Goal: Contribute content: Contribute content

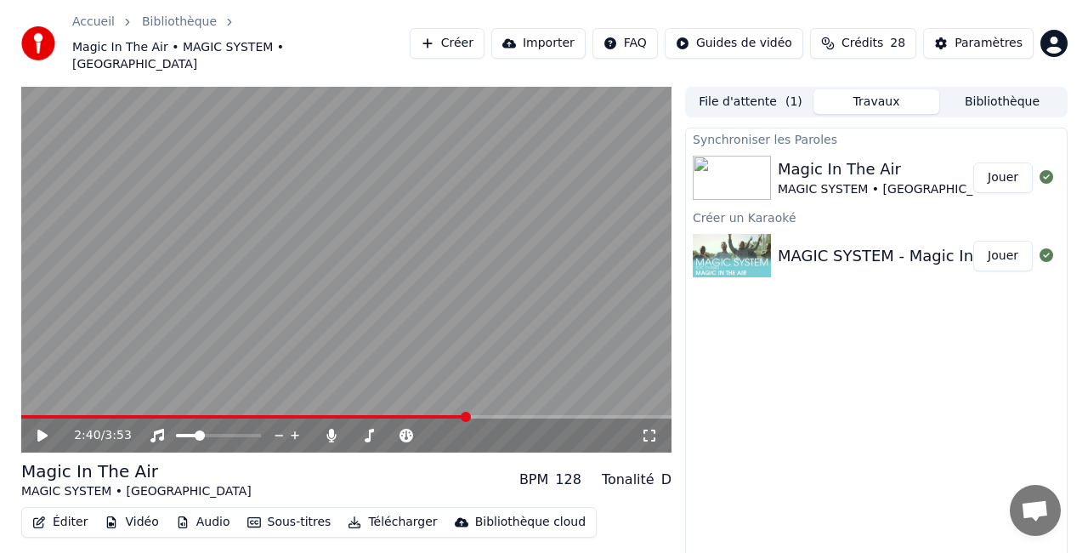
scroll to position [27, 0]
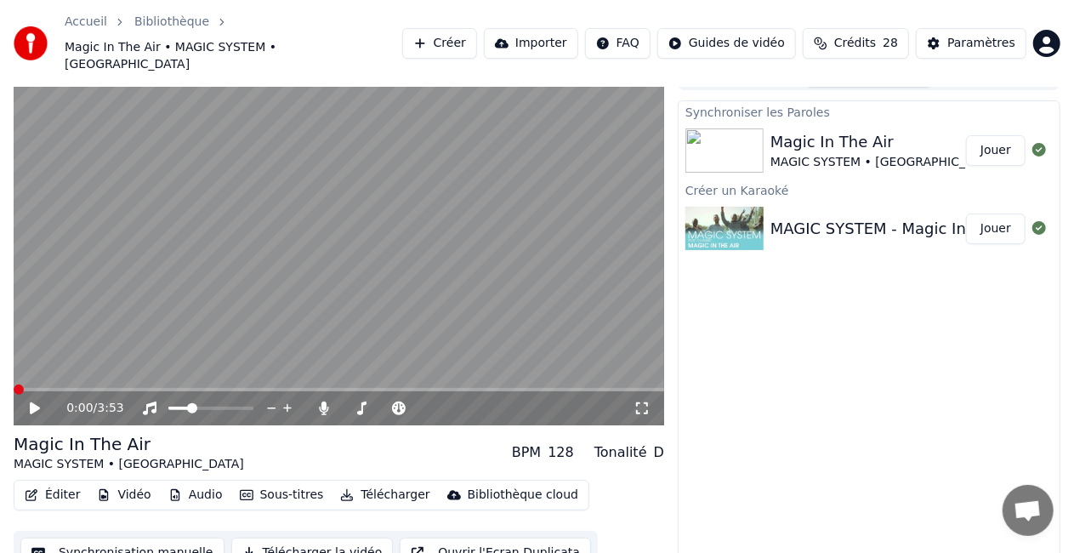
click at [14, 384] on span at bounding box center [19, 389] width 10 height 10
click at [35, 402] on icon at bounding box center [35, 408] width 10 height 12
click at [37, 403] on icon at bounding box center [35, 408] width 9 height 10
click at [17, 384] on span at bounding box center [21, 389] width 10 height 10
click at [349, 403] on span at bounding box center [353, 408] width 10 height 10
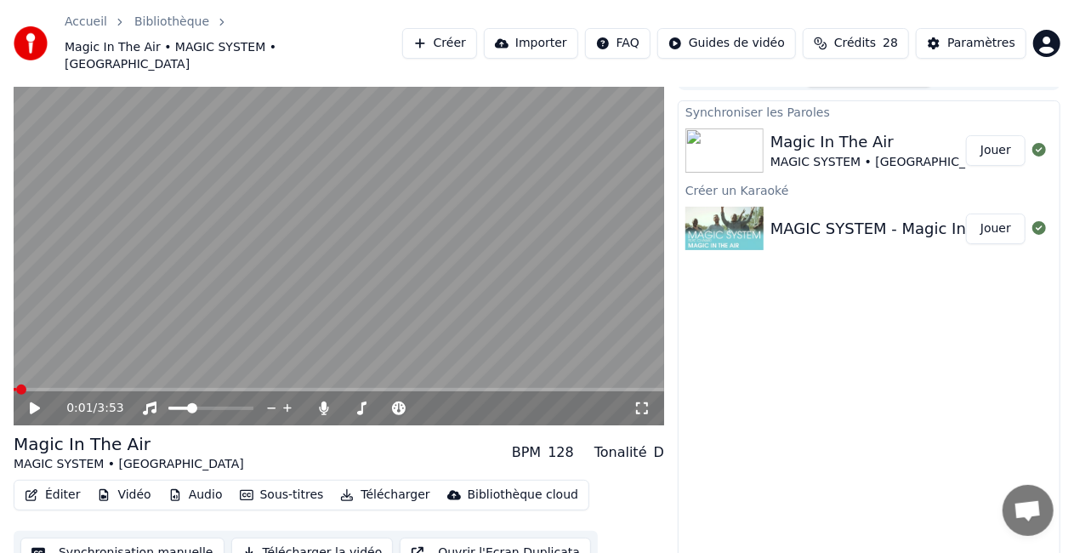
click at [36, 402] on icon at bounding box center [35, 408] width 10 height 12
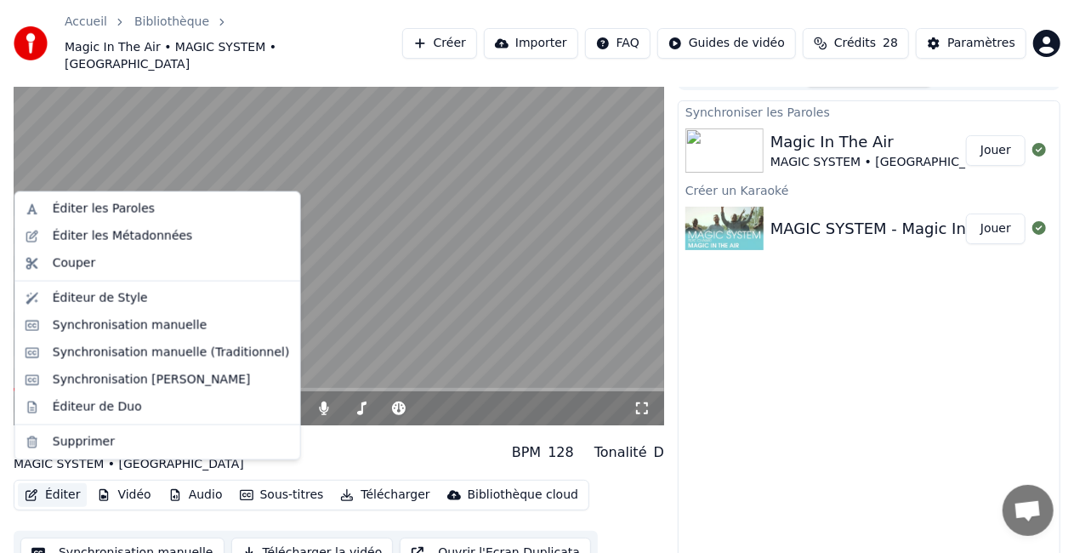
click at [53, 483] on button "Éditer" at bounding box center [52, 495] width 69 height 24
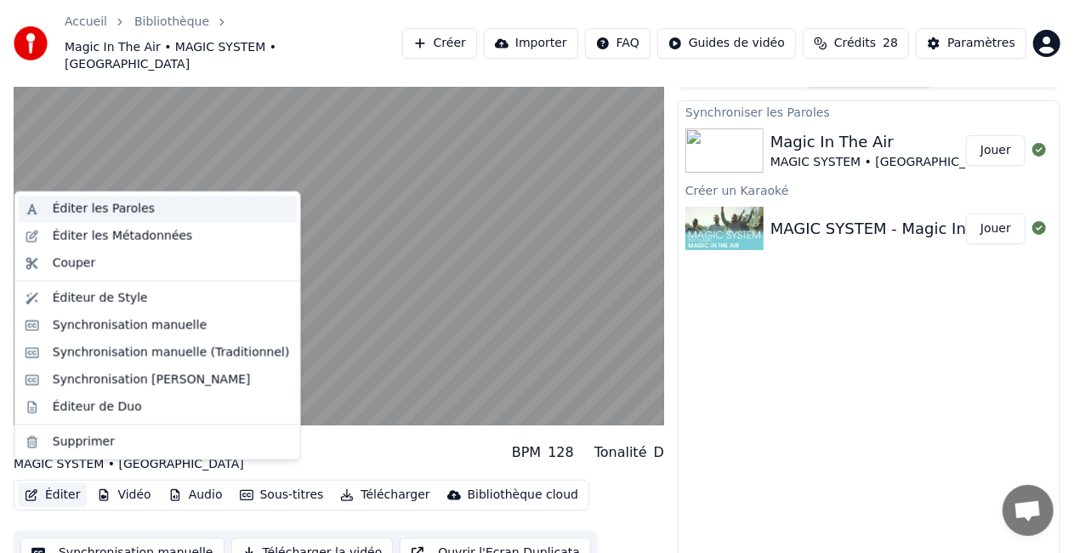
click at [126, 209] on div "Éditer les Paroles" at bounding box center [104, 209] width 102 height 17
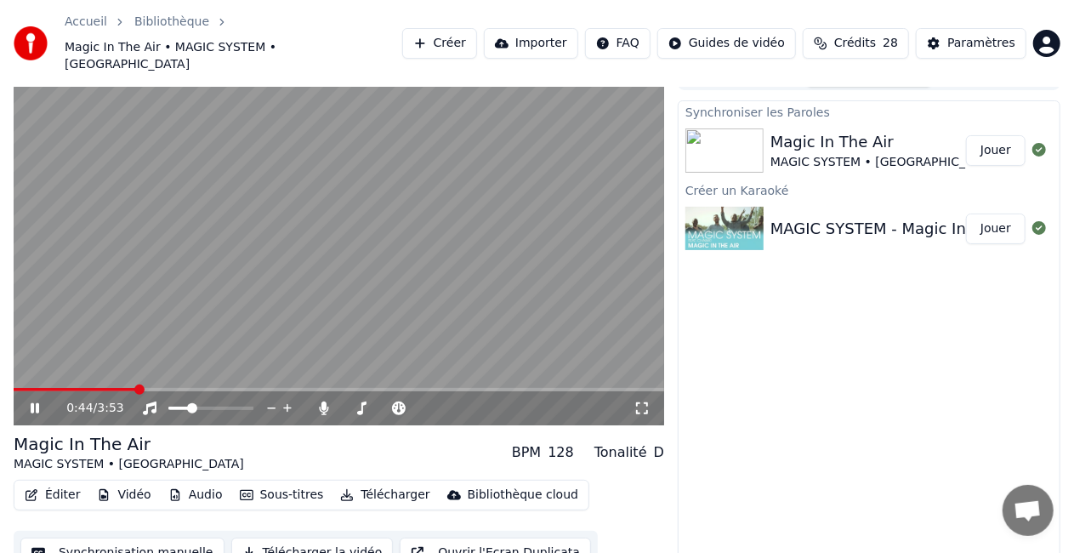
click at [40, 401] on icon at bounding box center [46, 408] width 39 height 14
click at [14, 384] on span at bounding box center [19, 389] width 10 height 10
click at [34, 402] on icon at bounding box center [35, 408] width 10 height 12
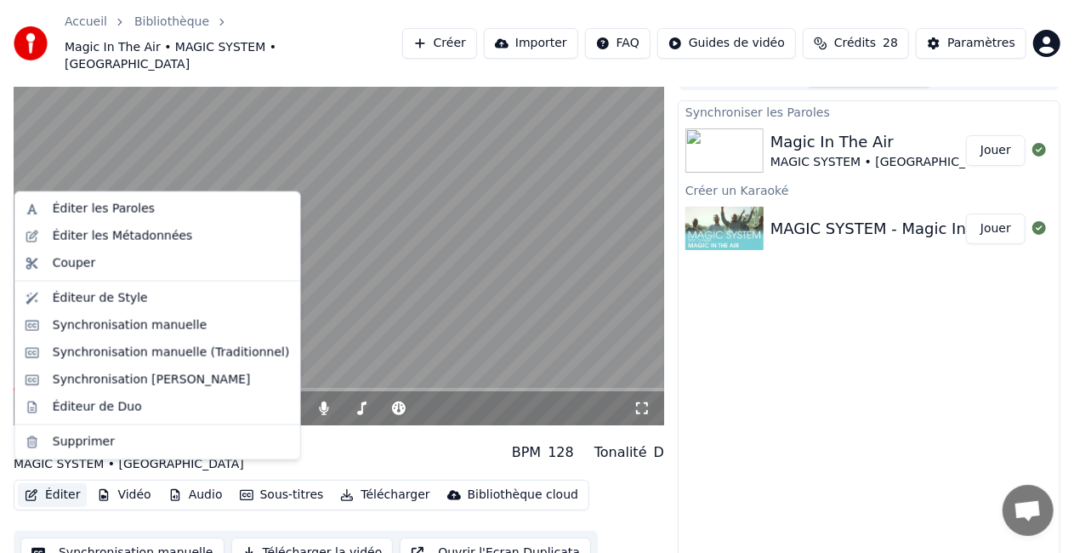
click at [53, 483] on button "Éditer" at bounding box center [52, 495] width 69 height 24
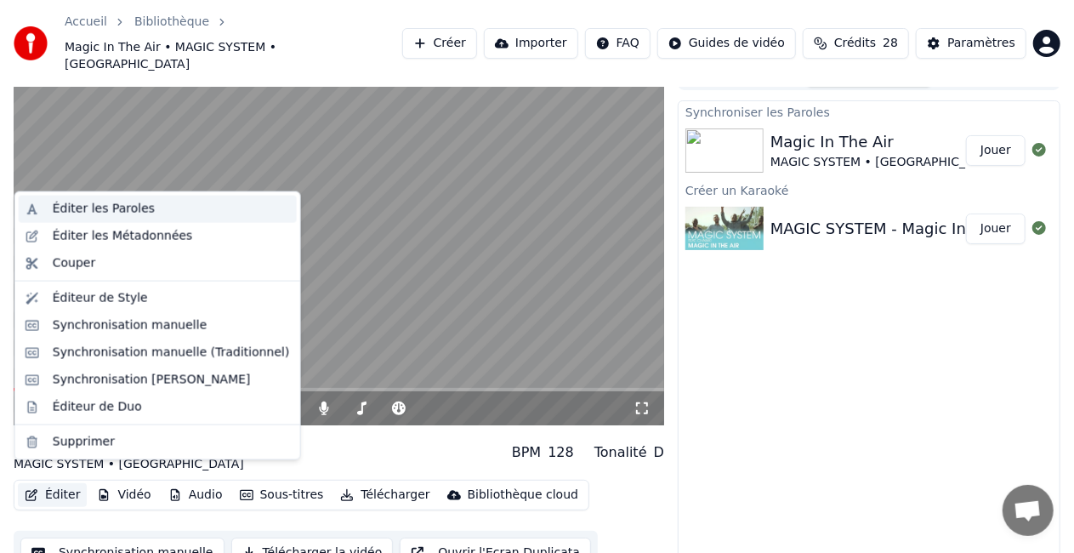
click at [149, 210] on div "Éditer les Paroles" at bounding box center [171, 209] width 237 height 17
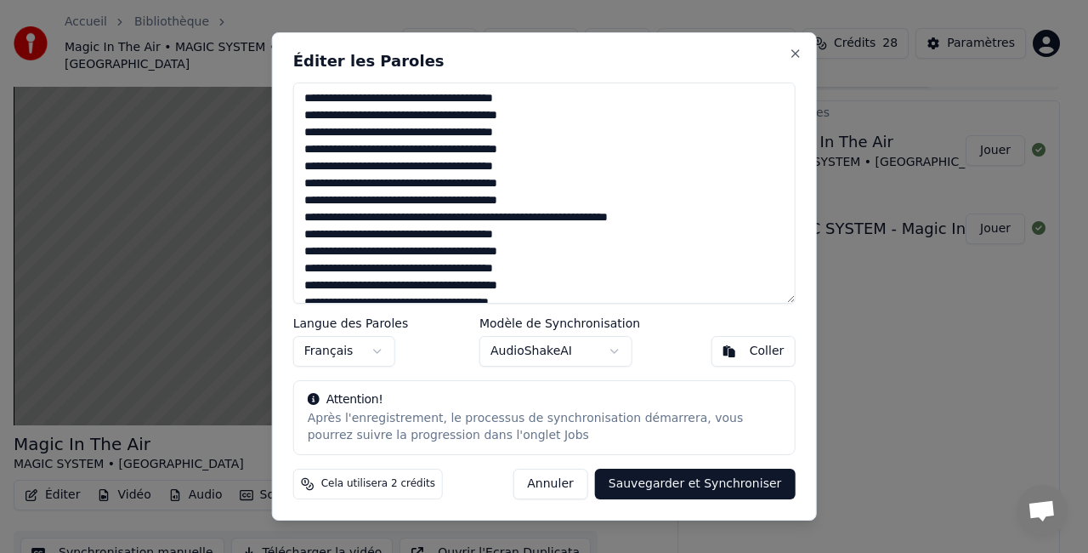
drag, startPoint x: 561, startPoint y: 67, endPoint x: 702, endPoint y: 63, distance: 140.4
click at [702, 63] on h2 "Éditer les Paroles" at bounding box center [544, 61] width 503 height 15
drag, startPoint x: 642, startPoint y: 44, endPoint x: 680, endPoint y: 65, distance: 43.8
click at [680, 65] on div "Éditer les Paroles Langue des Paroles Français Modèle de Synchronisation AudioS…" at bounding box center [544, 276] width 545 height 488
click at [583, 480] on button "Annuler" at bounding box center [550, 484] width 75 height 31
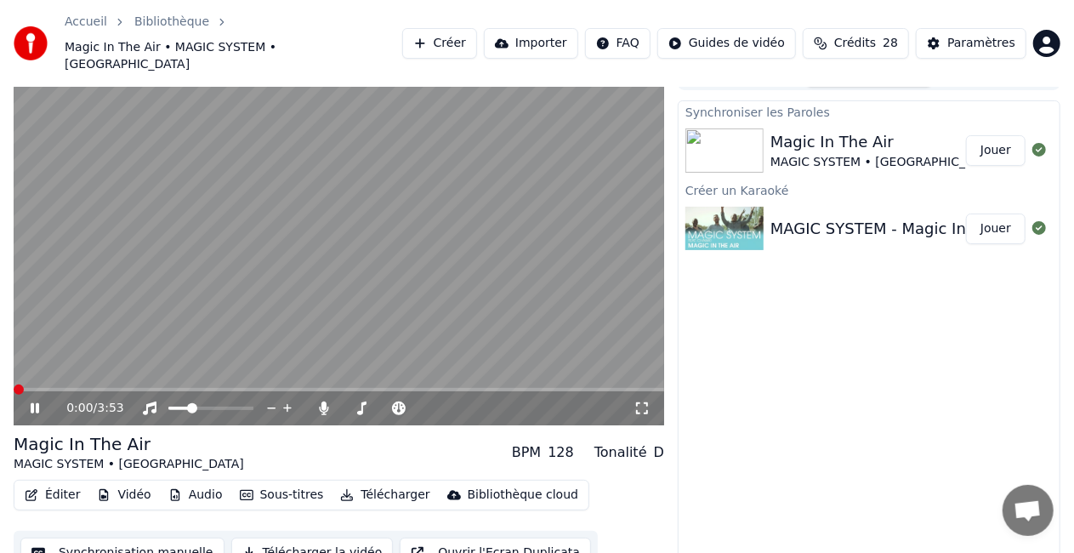
click at [14, 384] on span at bounding box center [19, 389] width 10 height 10
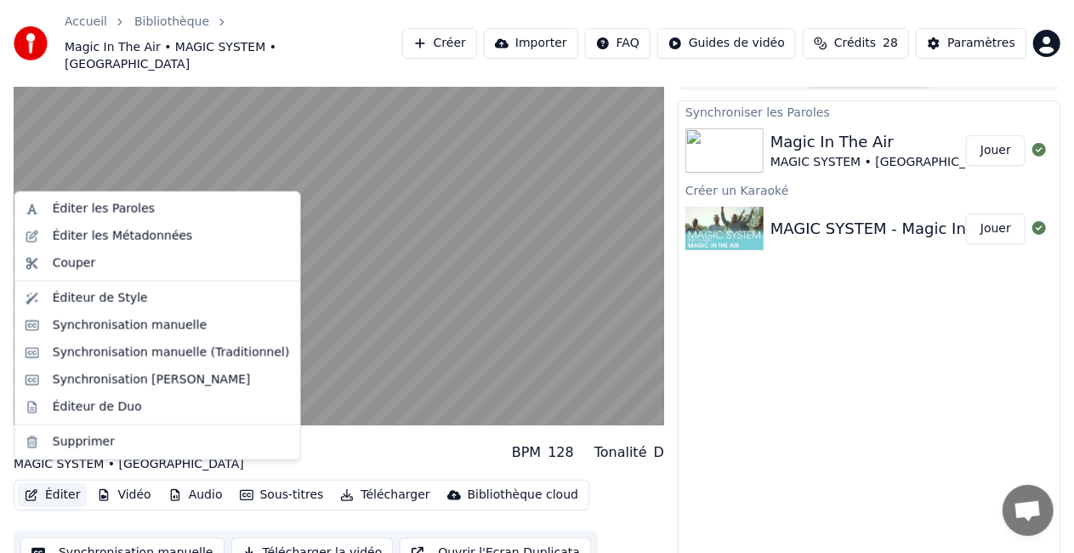
click at [54, 483] on button "Éditer" at bounding box center [52, 495] width 69 height 24
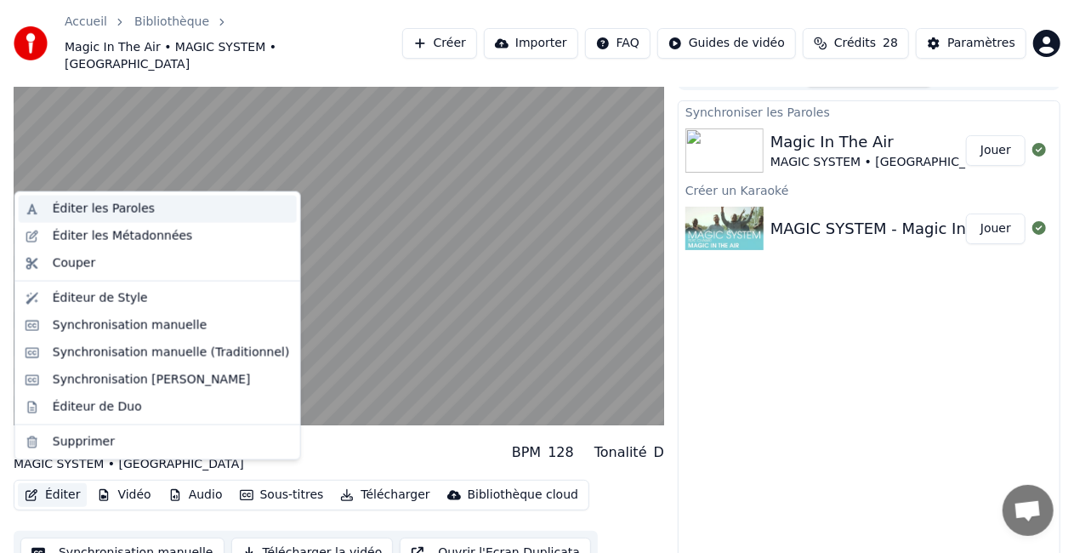
click at [136, 207] on div "Éditer les Paroles" at bounding box center [104, 209] width 102 height 17
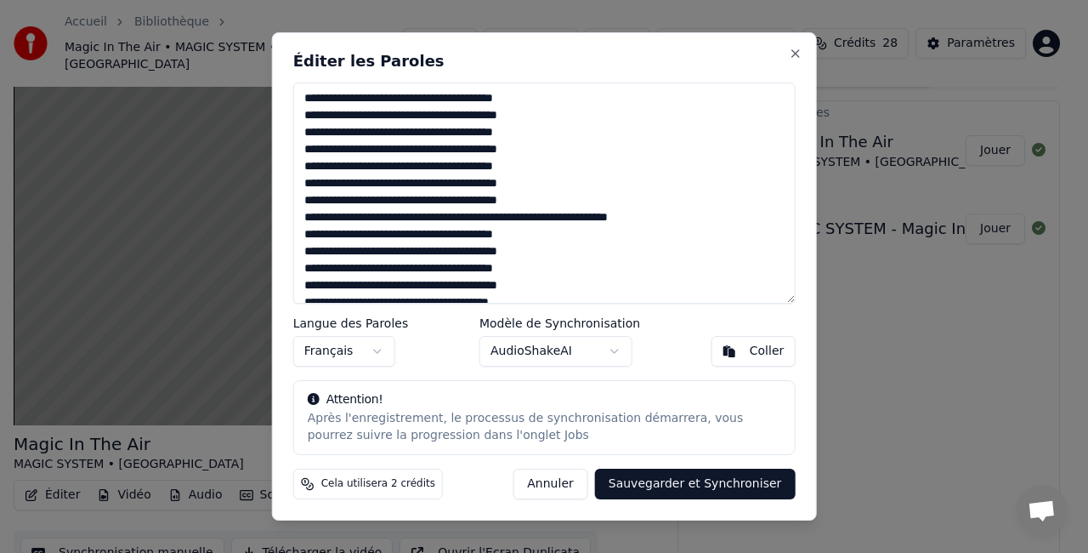
drag, startPoint x: 512, startPoint y: 165, endPoint x: 293, endPoint y: 161, distance: 219.4
click at [293, 161] on div "Éditer les Paroles Langue des Paroles Français Modèle de Synchronisation AudioS…" at bounding box center [544, 276] width 545 height 488
drag, startPoint x: 516, startPoint y: 196, endPoint x: 296, endPoint y: 204, distance: 220.4
click at [296, 204] on textarea at bounding box center [544, 192] width 503 height 221
click at [639, 221] on textarea at bounding box center [544, 192] width 503 height 221
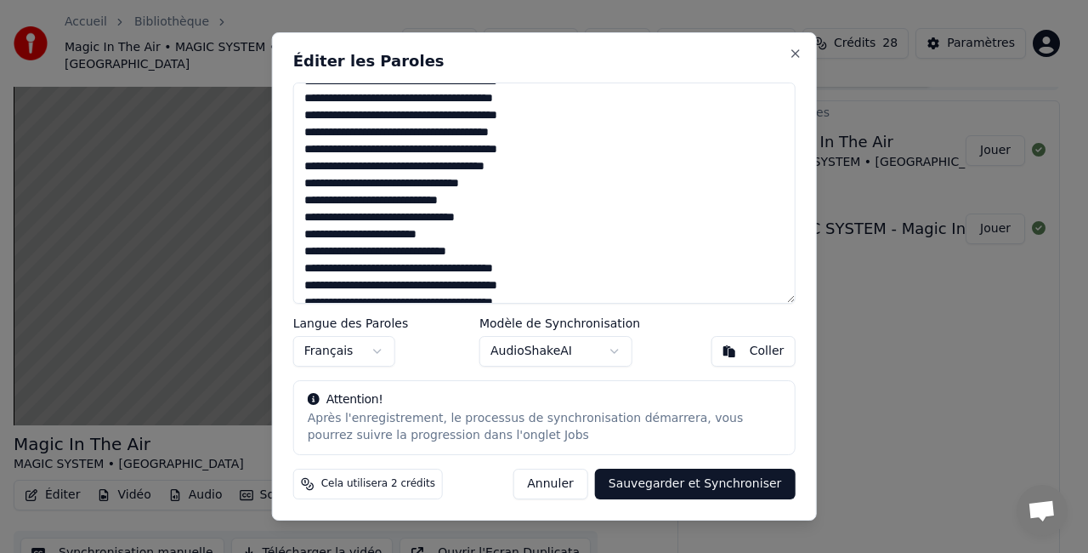
scroll to position [85, 0]
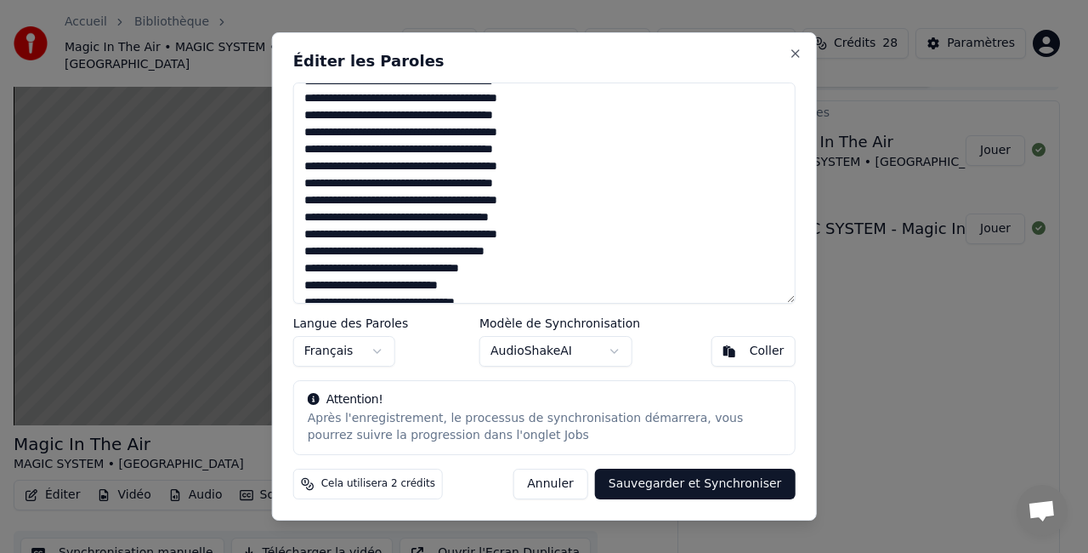
type textarea "**********"
click at [689, 487] on button "Sauvegarder et Synchroniser" at bounding box center [695, 484] width 201 height 31
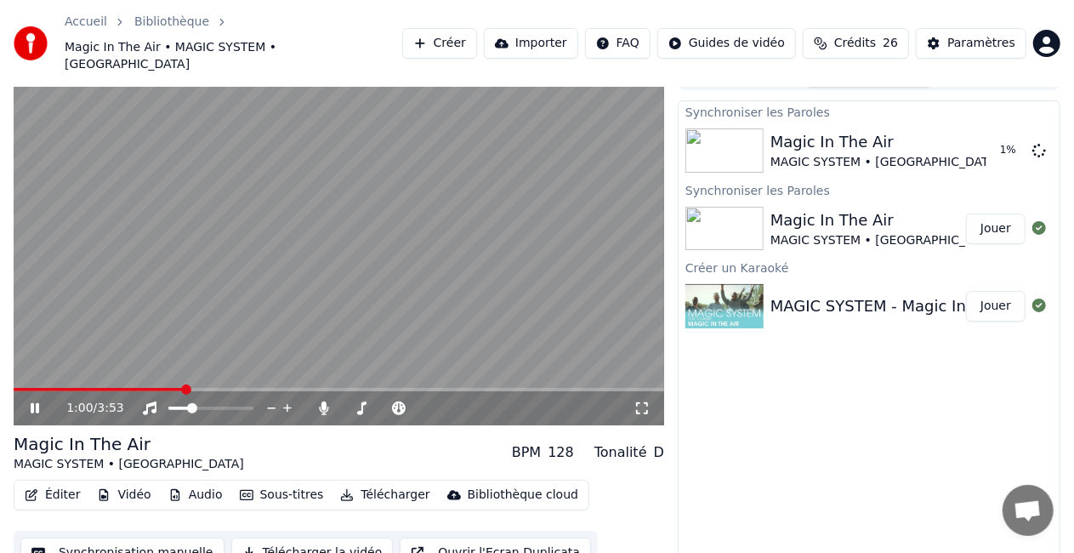
click at [33, 403] on icon at bounding box center [35, 408] width 9 height 10
click at [14, 384] on span at bounding box center [19, 389] width 10 height 10
click at [36, 401] on icon at bounding box center [46, 408] width 39 height 14
click at [983, 135] on button "Jouer" at bounding box center [996, 150] width 60 height 31
click at [343, 403] on span at bounding box center [348, 408] width 10 height 10
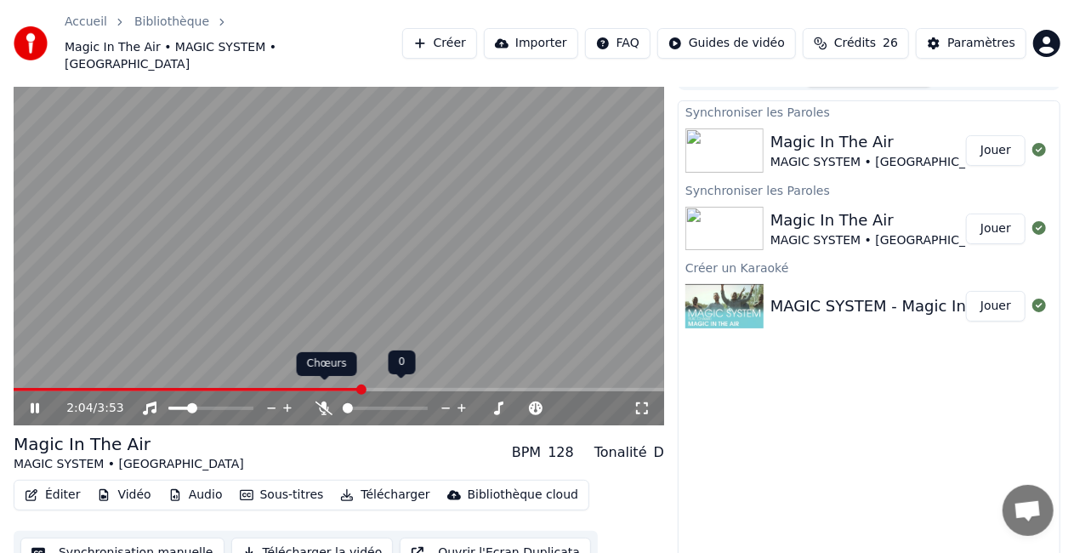
click at [324, 401] on icon at bounding box center [323, 408] width 17 height 14
click at [323, 401] on icon at bounding box center [324, 408] width 9 height 14
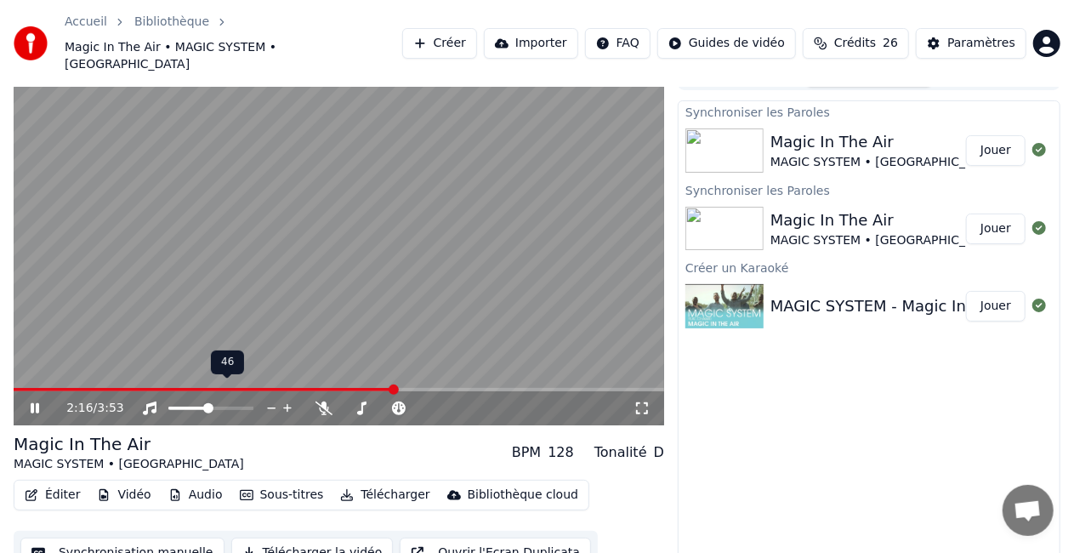
click at [207, 403] on span at bounding box center [208, 408] width 10 height 10
click at [14, 384] on span at bounding box center [19, 389] width 10 height 10
click at [230, 406] on span at bounding box center [210, 407] width 85 height 3
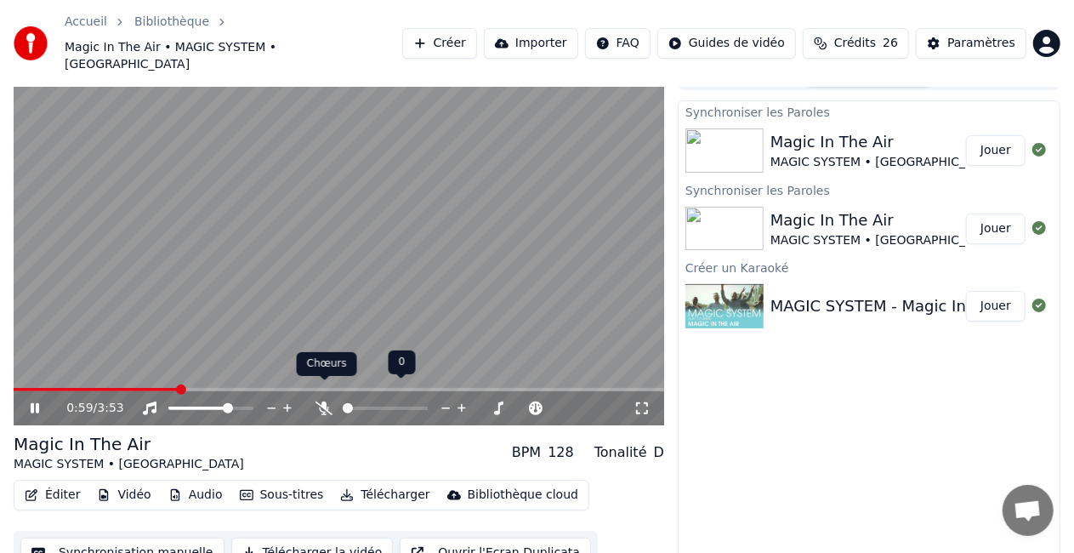
click at [324, 401] on icon at bounding box center [323, 408] width 17 height 14
click at [386, 403] on span at bounding box center [386, 408] width 10 height 10
click at [14, 384] on span at bounding box center [19, 389] width 10 height 10
click at [34, 401] on icon at bounding box center [46, 408] width 39 height 14
click at [39, 401] on icon at bounding box center [46, 408] width 39 height 14
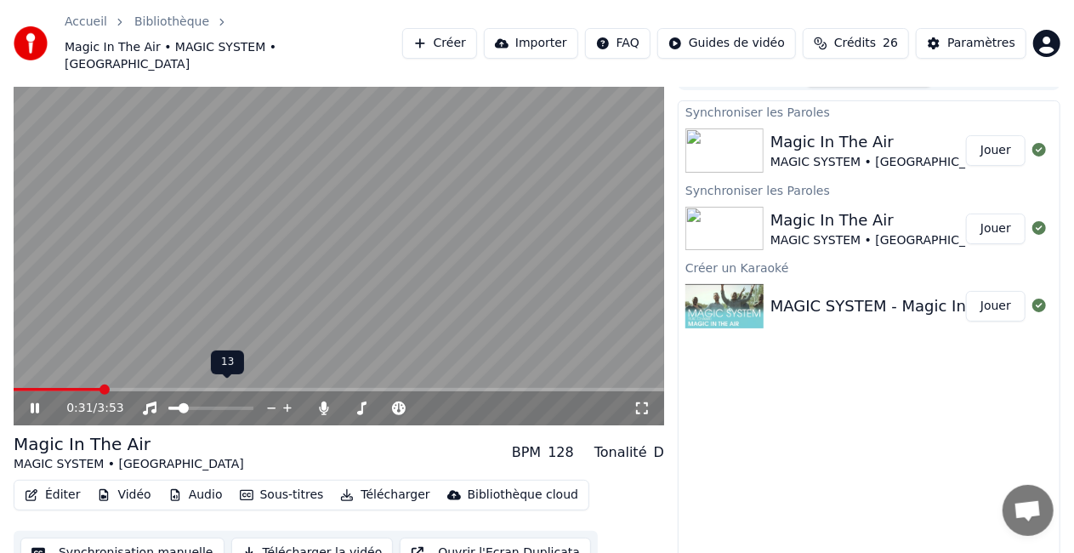
click at [179, 403] on span at bounding box center [184, 408] width 10 height 10
click at [60, 384] on span at bounding box center [65, 389] width 10 height 10
click at [31, 403] on icon at bounding box center [35, 408] width 9 height 10
click at [14, 384] on span at bounding box center [19, 389] width 10 height 10
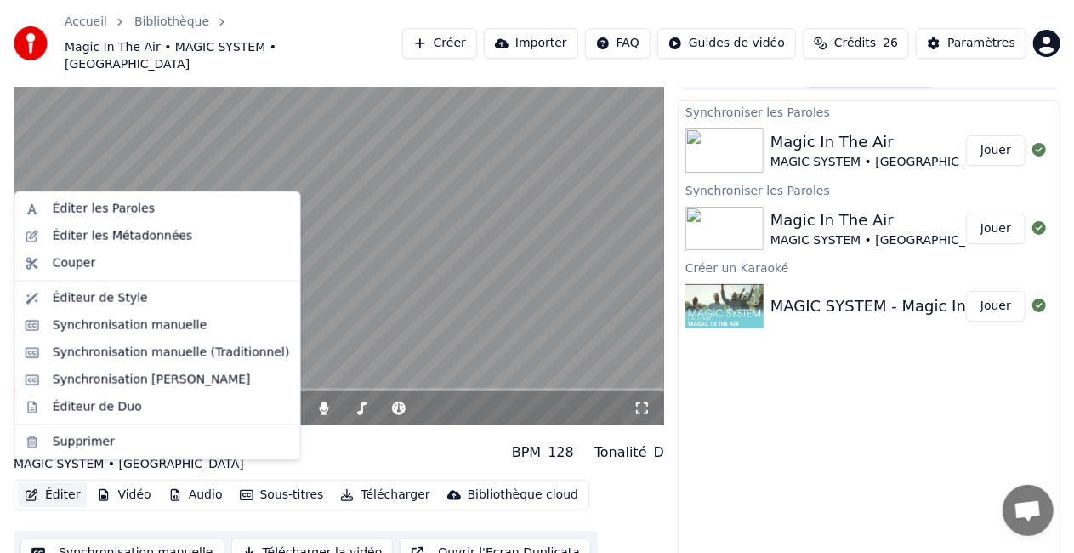
click at [65, 483] on button "Éditer" at bounding box center [52, 495] width 69 height 24
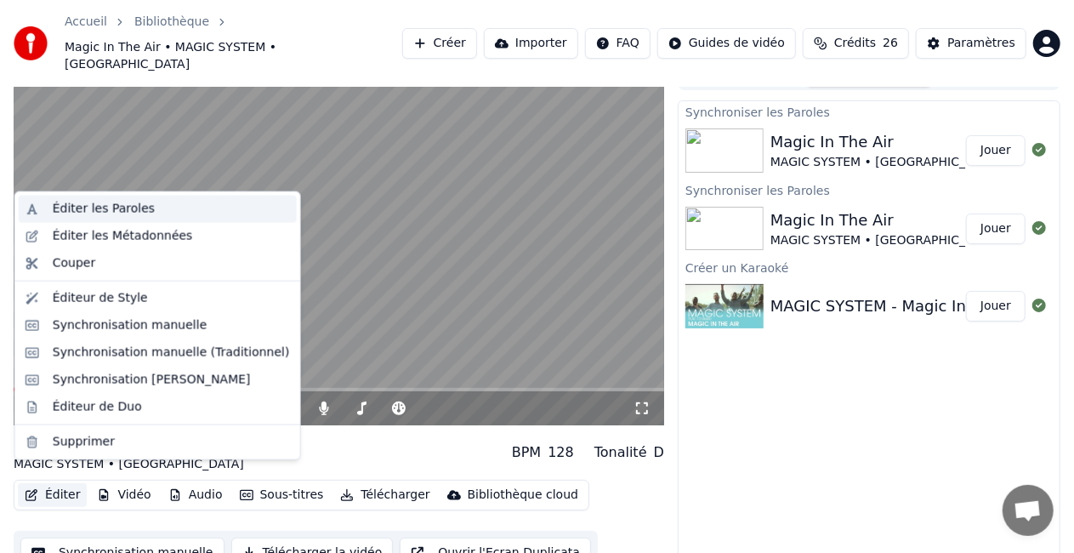
click at [138, 209] on div "Éditer les Paroles" at bounding box center [104, 209] width 102 height 17
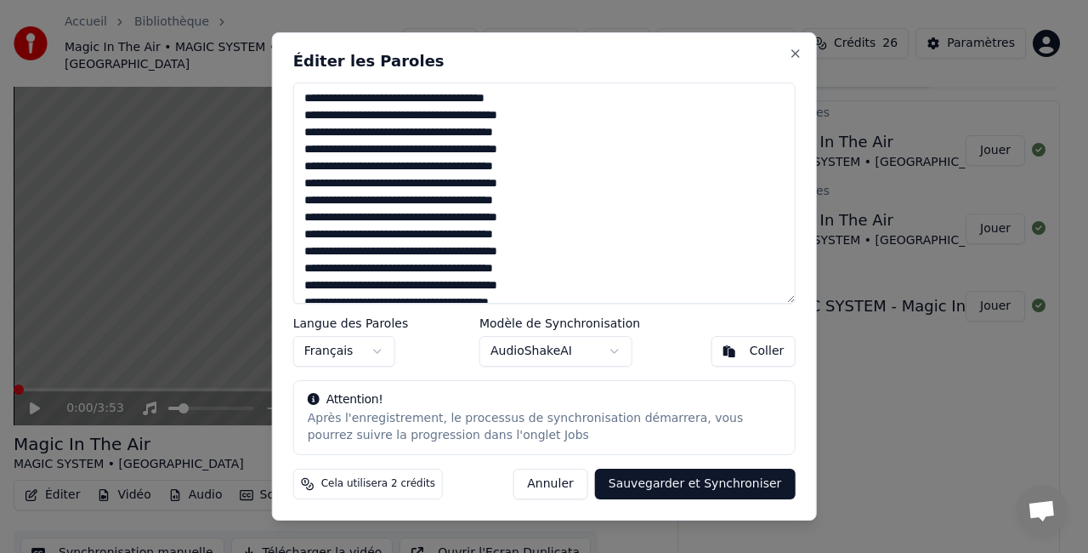
drag, startPoint x: 500, startPoint y: 100, endPoint x: 273, endPoint y: 99, distance: 227.1
click at [273, 99] on div "Éditer les Paroles Langue des Paroles Français Modèle de Synchronisation AudioS…" at bounding box center [544, 276] width 545 height 488
drag, startPoint x: 507, startPoint y: 131, endPoint x: 284, endPoint y: 140, distance: 223.0
click at [284, 140] on div "Éditer les Paroles Langue des Paroles Français Modèle de Synchronisation AudioS…" at bounding box center [544, 276] width 545 height 488
drag, startPoint x: 510, startPoint y: 172, endPoint x: 297, endPoint y: 172, distance: 213.4
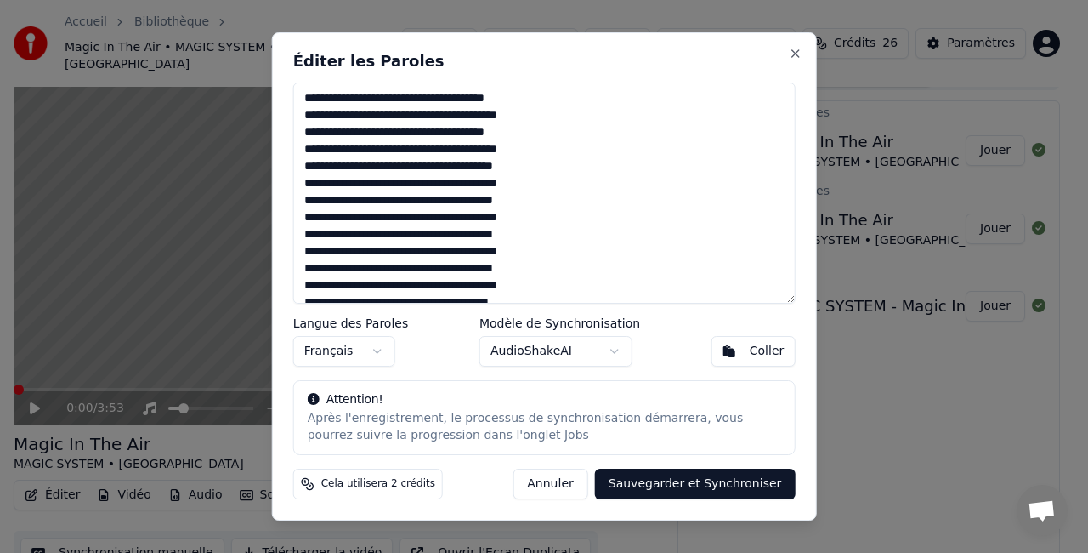
click at [297, 172] on textarea at bounding box center [544, 192] width 503 height 221
drag, startPoint x: 502, startPoint y: 203, endPoint x: 296, endPoint y: 206, distance: 205.8
click at [296, 206] on textarea at bounding box center [544, 192] width 503 height 221
drag, startPoint x: 502, startPoint y: 235, endPoint x: 289, endPoint y: 228, distance: 212.7
click at [289, 228] on div "Éditer les Paroles Langue des Paroles Français Modèle de Synchronisation AudioS…" at bounding box center [544, 276] width 545 height 488
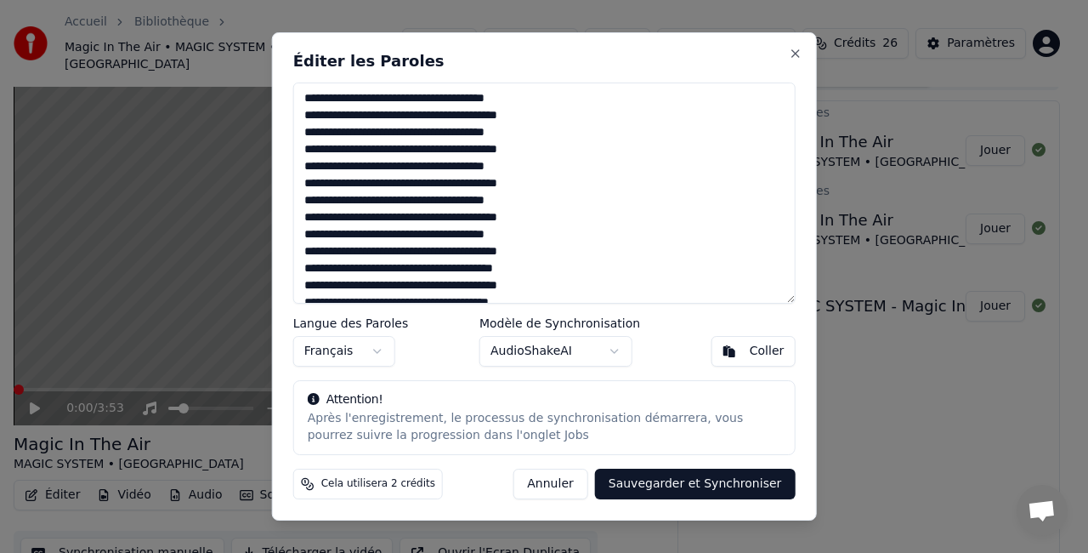
drag, startPoint x: 303, startPoint y: 100, endPoint x: 504, endPoint y: 238, distance: 244.1
click at [504, 238] on textarea at bounding box center [544, 192] width 503 height 221
click at [457, 230] on textarea at bounding box center [544, 192] width 503 height 221
drag, startPoint x: 503, startPoint y: 230, endPoint x: 303, endPoint y: 240, distance: 200.9
click at [303, 240] on textarea at bounding box center [544, 192] width 503 height 221
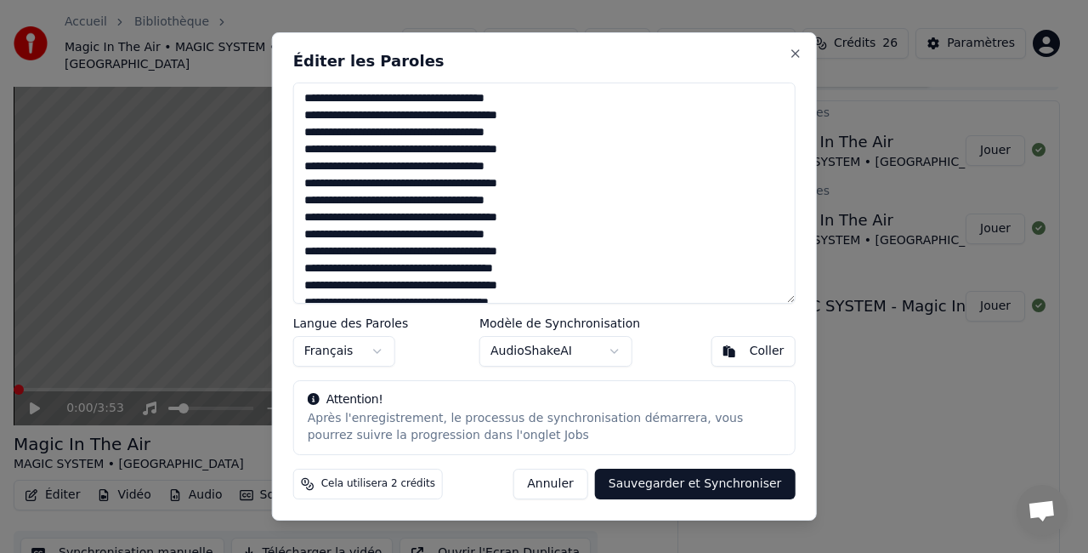
drag, startPoint x: 513, startPoint y: 272, endPoint x: 287, endPoint y: 264, distance: 225.5
click at [287, 264] on div "Éditer les Paroles Langue des Paroles Français Modèle de Synchronisation AudioS…" at bounding box center [544, 276] width 545 height 488
drag, startPoint x: 516, startPoint y: 286, endPoint x: 288, endPoint y: 260, distance: 229.3
click at [288, 260] on div "Éditer les Paroles Langue des Paroles Français Modèle de Synchronisation AudioS…" at bounding box center [544, 276] width 545 height 488
drag, startPoint x: 549, startPoint y: 281, endPoint x: 251, endPoint y: 100, distance: 349.1
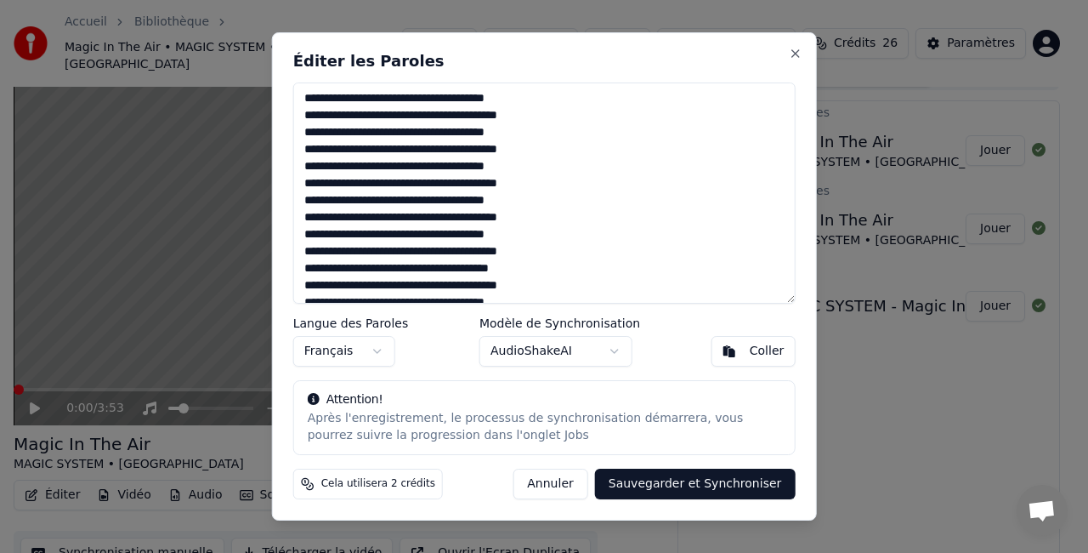
click at [251, 100] on body "Accueil Bibliothèque Magic In The Air • MAGIC SYSTEM • [PERSON_NAME] Importer F…" at bounding box center [537, 249] width 1074 height 553
drag, startPoint x: 474, startPoint y: 218, endPoint x: 278, endPoint y: 53, distance: 255.9
click at [278, 53] on div "Éditer les Paroles Langue des Paroles Français Modèle de Synchronisation AudioS…" at bounding box center [544, 276] width 545 height 488
type textarea "**********"
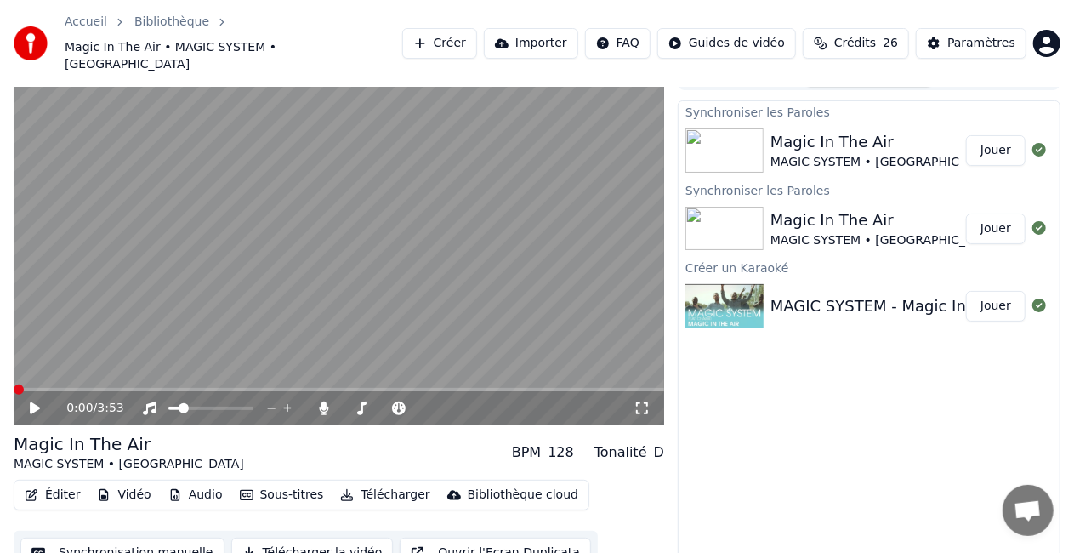
click at [34, 402] on icon at bounding box center [35, 408] width 10 height 12
click at [41, 401] on icon at bounding box center [46, 408] width 39 height 14
click at [59, 483] on button "Éditer" at bounding box center [52, 495] width 69 height 24
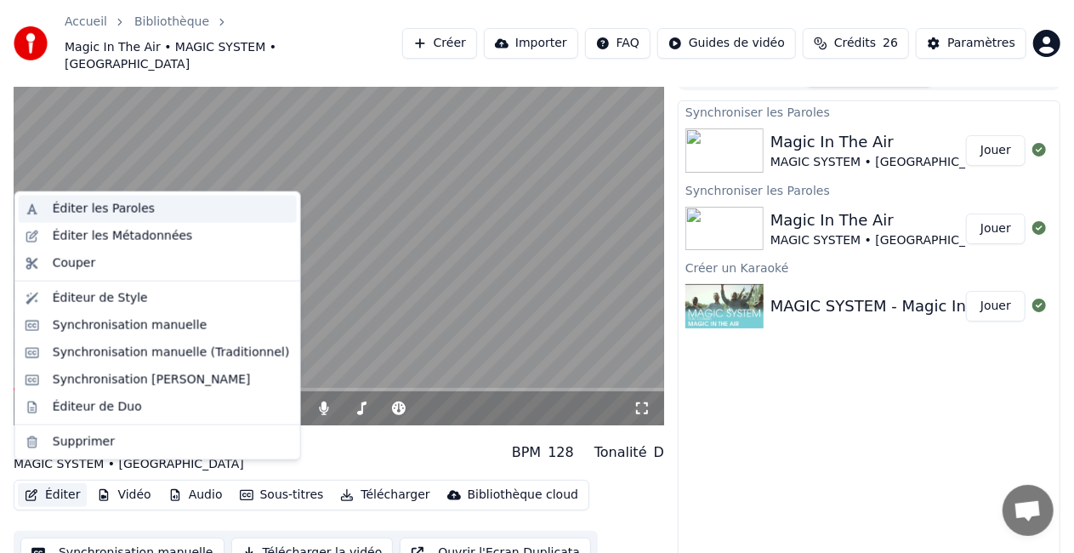
click at [134, 213] on div "Éditer les Paroles" at bounding box center [104, 209] width 102 height 17
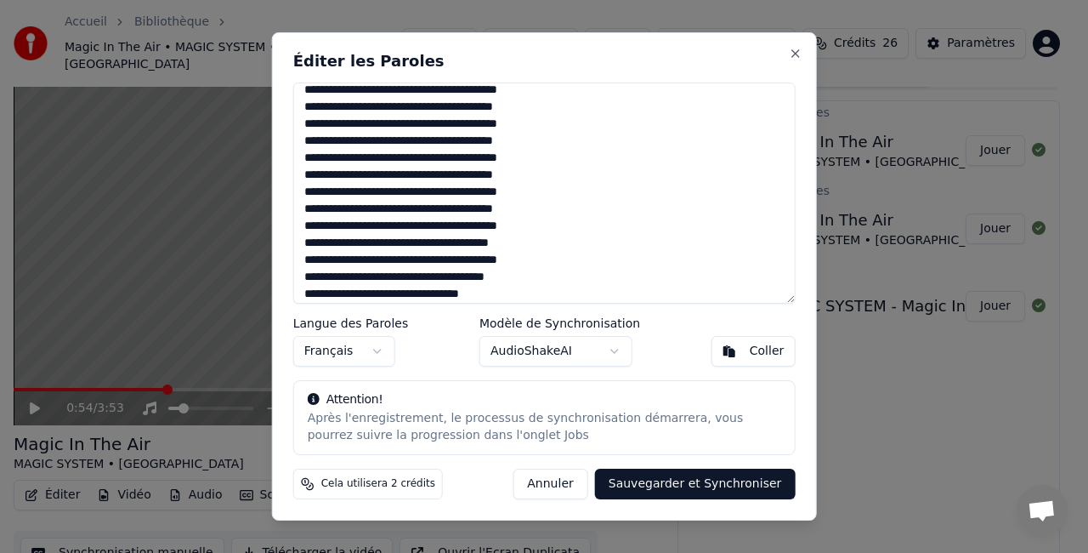
scroll to position [85, 0]
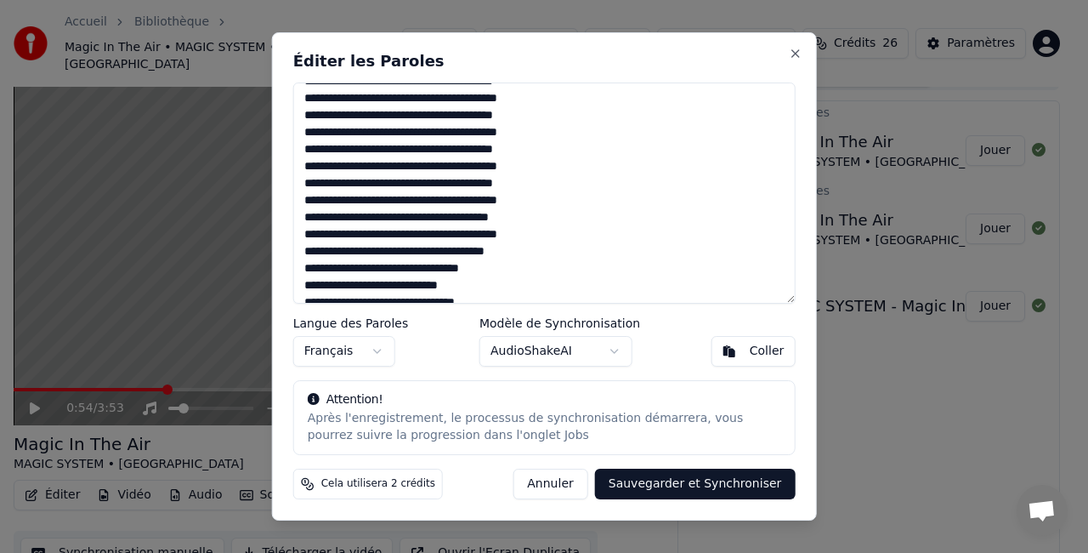
drag, startPoint x: 520, startPoint y: 201, endPoint x: 294, endPoint y: 182, distance: 226.1
click at [294, 182] on textarea at bounding box center [544, 192] width 503 height 221
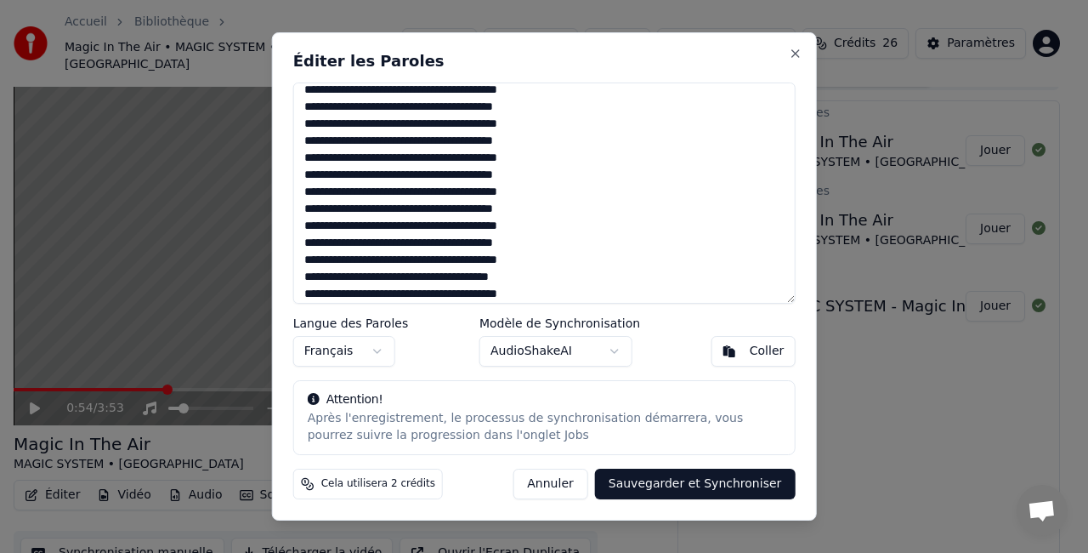
scroll to position [0, 0]
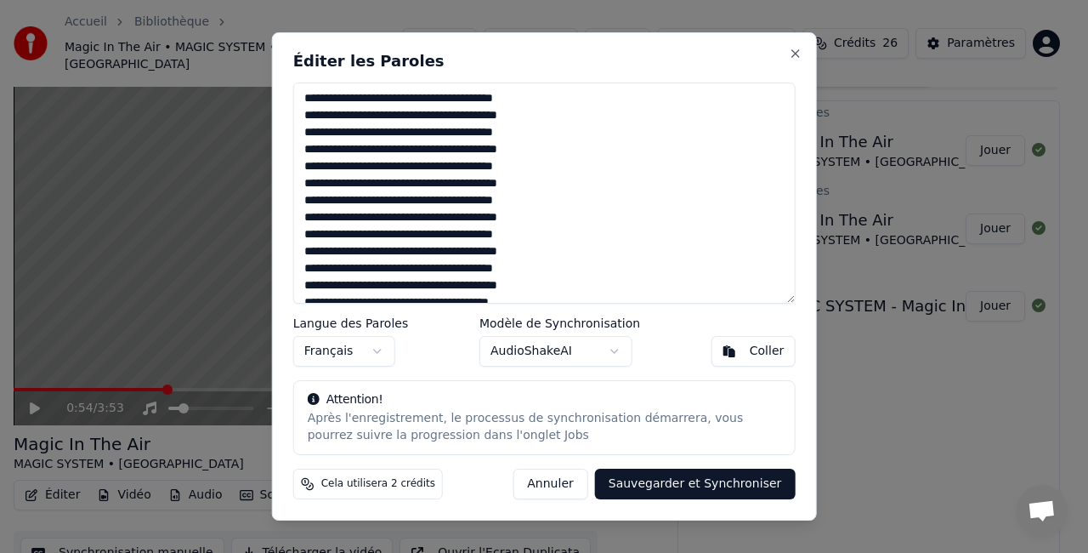
click at [509, 50] on div "Éditer les Paroles Langue des Paroles Français Modèle de Synchronisation AudioS…" at bounding box center [544, 276] width 545 height 488
drag, startPoint x: 304, startPoint y: 102, endPoint x: 524, endPoint y: 260, distance: 270.5
click at [524, 260] on textarea at bounding box center [544, 192] width 503 height 221
paste textarea "**********"
drag, startPoint x: 505, startPoint y: 234, endPoint x: 303, endPoint y: 234, distance: 202.4
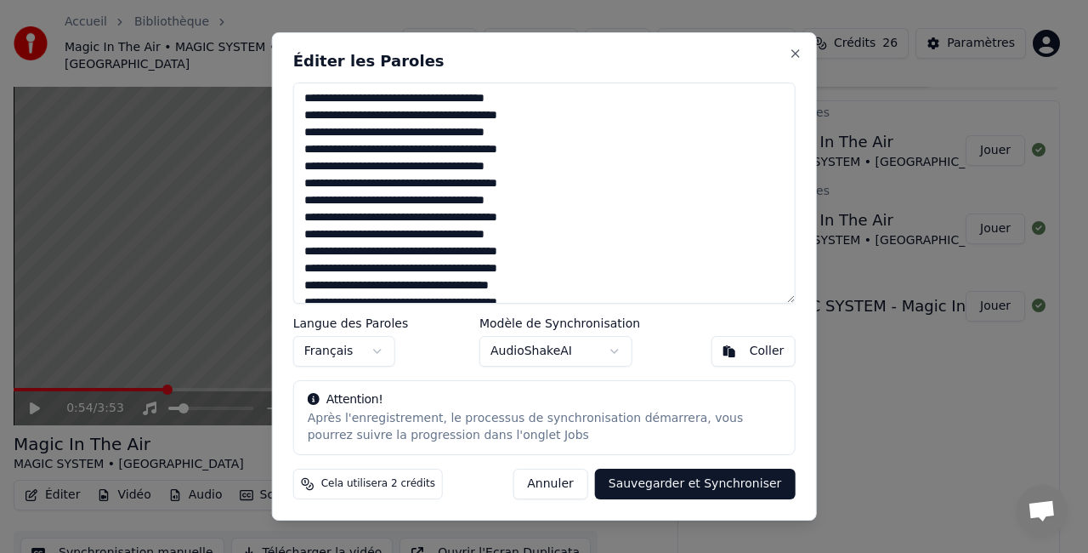
click at [303, 234] on textarea at bounding box center [544, 192] width 503 height 221
click at [516, 254] on textarea at bounding box center [544, 192] width 503 height 221
click at [463, 54] on h2 "Éditer les Paroles" at bounding box center [544, 61] width 503 height 15
drag, startPoint x: 530, startPoint y: 236, endPoint x: 236, endPoint y: 65, distance: 339.8
click at [236, 65] on body "Accueil Bibliothèque Magic In The Air • MAGIC SYSTEM • [PERSON_NAME] Importer F…" at bounding box center [537, 249] width 1074 height 553
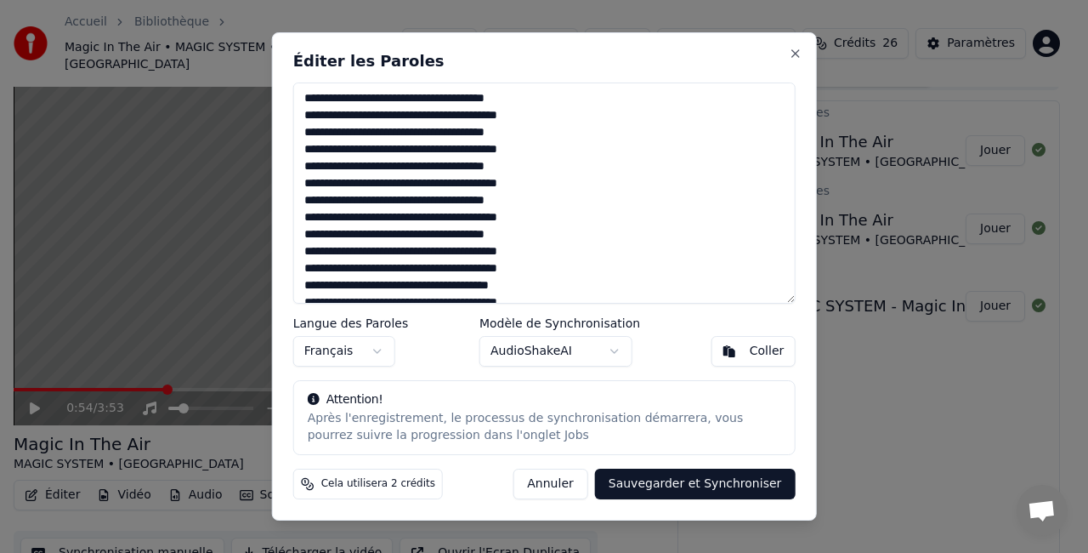
paste textarea "**********"
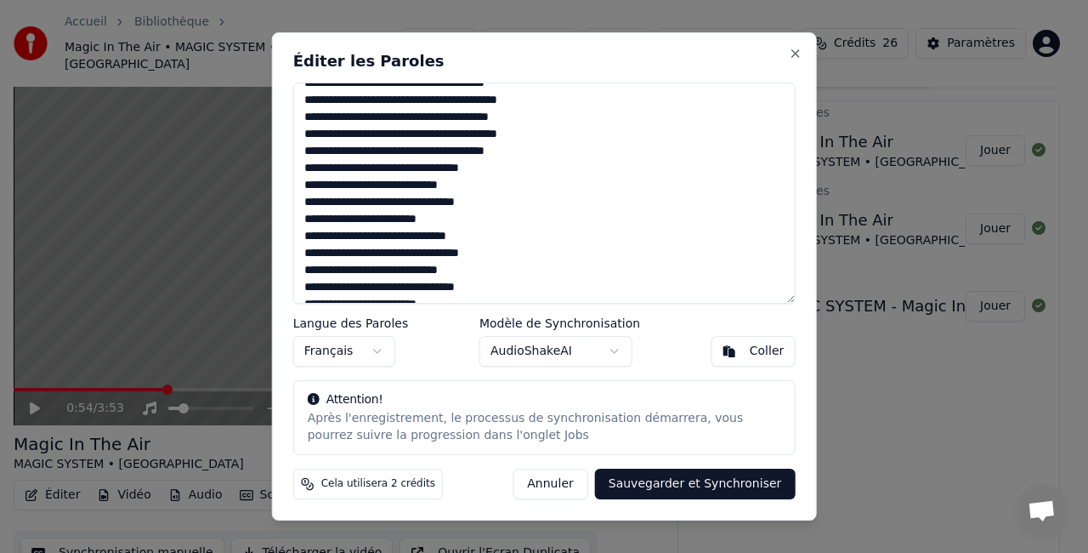
scroll to position [177, 0]
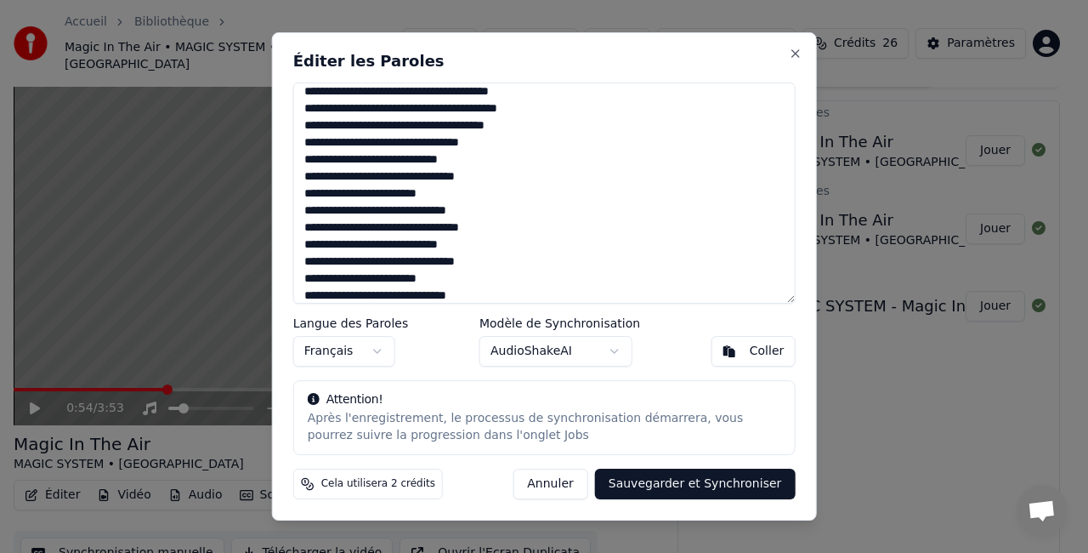
drag, startPoint x: 478, startPoint y: 298, endPoint x: 286, endPoint y: 230, distance: 203.9
click at [286, 230] on div "Éditer les Paroles Langue des Paroles Français Modèle de Synchronisation AudioS…" at bounding box center [544, 276] width 545 height 488
click at [301, 243] on textarea at bounding box center [544, 192] width 503 height 221
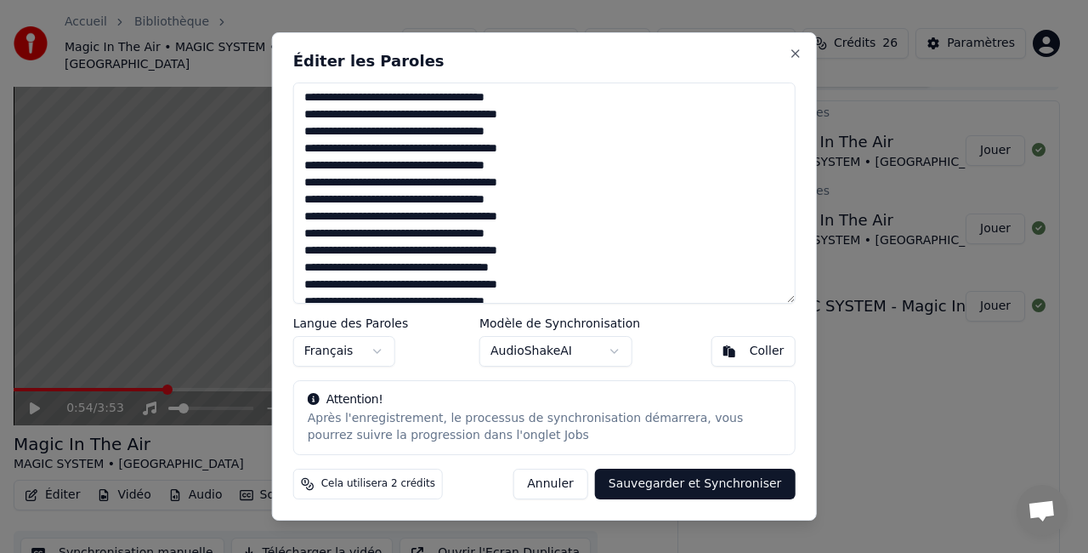
scroll to position [0, 0]
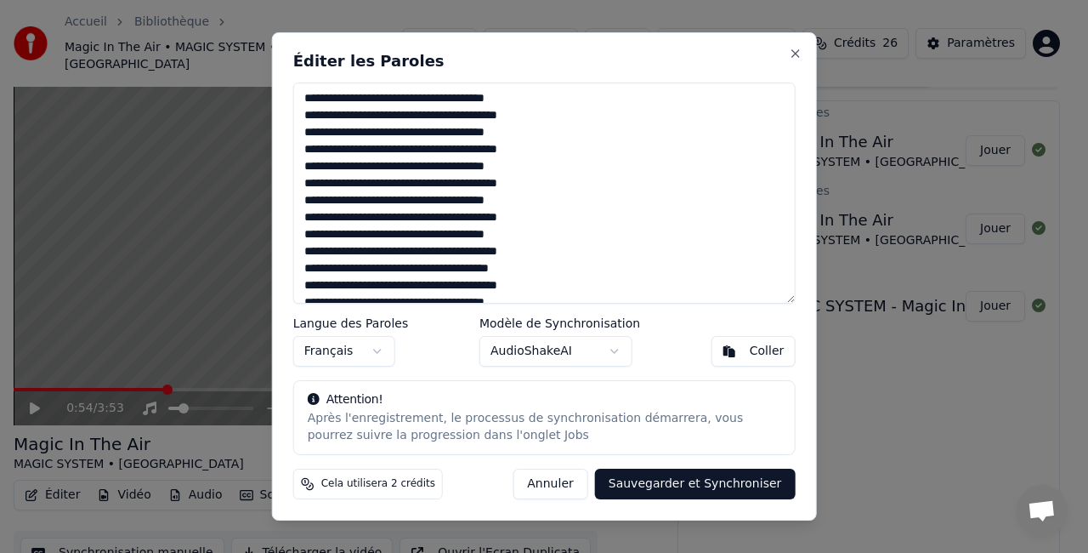
drag, startPoint x: 527, startPoint y: 249, endPoint x: 291, endPoint y: 230, distance: 237.2
click at [291, 230] on div "Éditer les Paroles Langue des Paroles Français Modèle de Synchronisation AudioS…" at bounding box center [544, 276] width 545 height 488
click at [517, 256] on textarea at bounding box center [544, 192] width 503 height 221
paste textarea "**********"
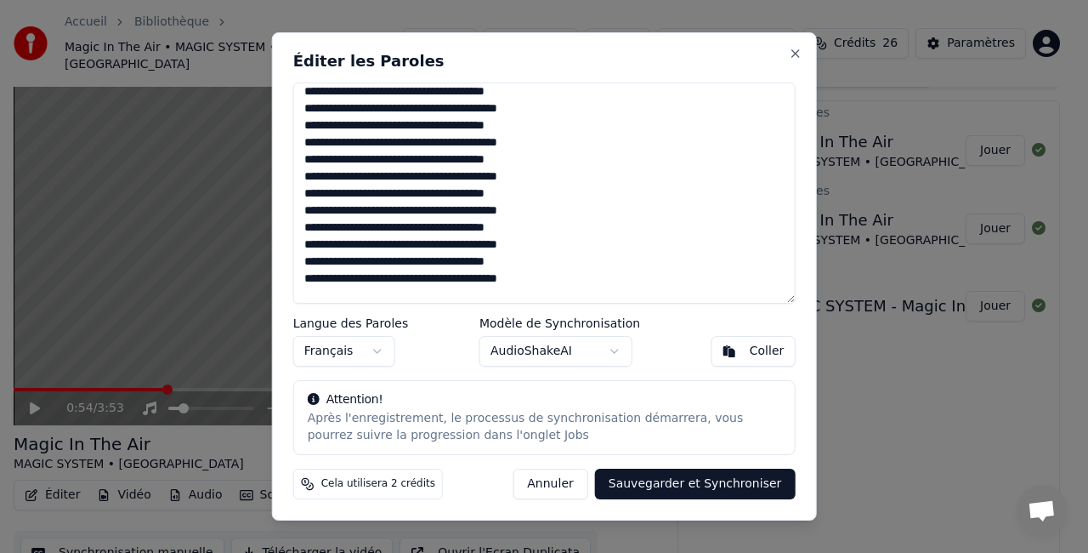
paste textarea "**********"
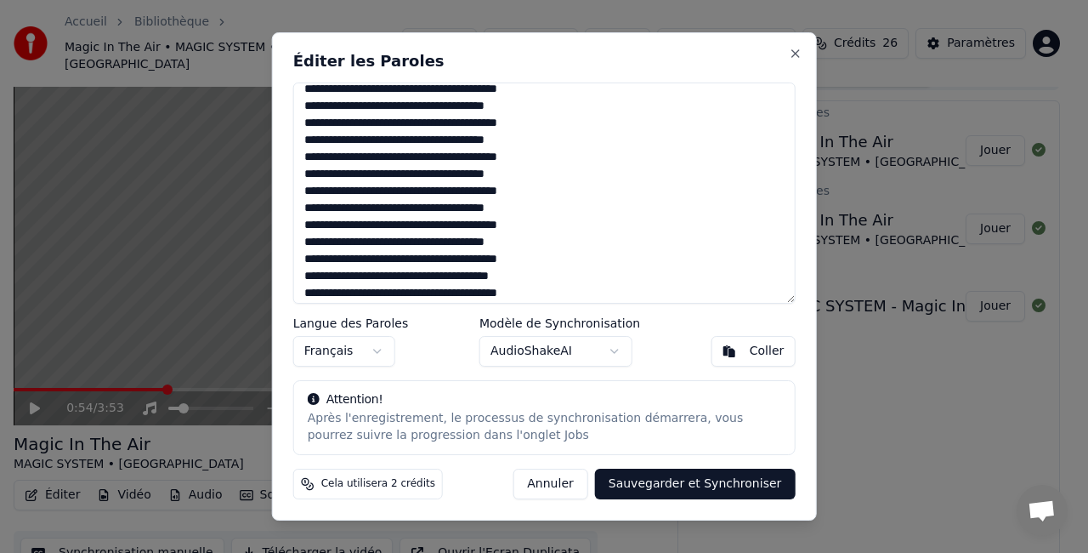
scroll to position [109, 0]
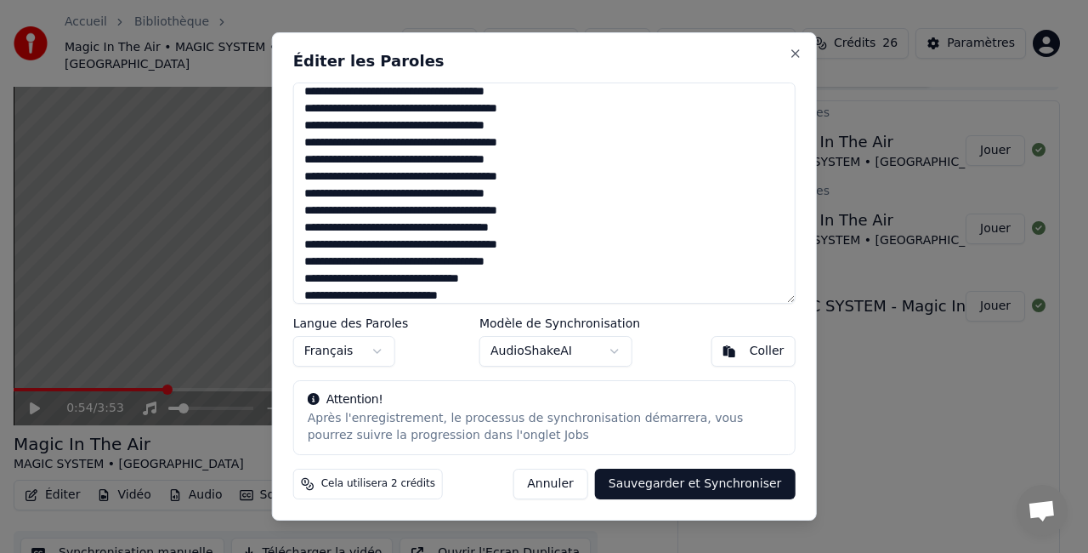
drag, startPoint x: 514, startPoint y: 207, endPoint x: 274, endPoint y: 185, distance: 241.7
click at [274, 185] on div "Éditer les Paroles Langue des Paroles Français Modèle de Synchronisation AudioS…" at bounding box center [544, 276] width 545 height 488
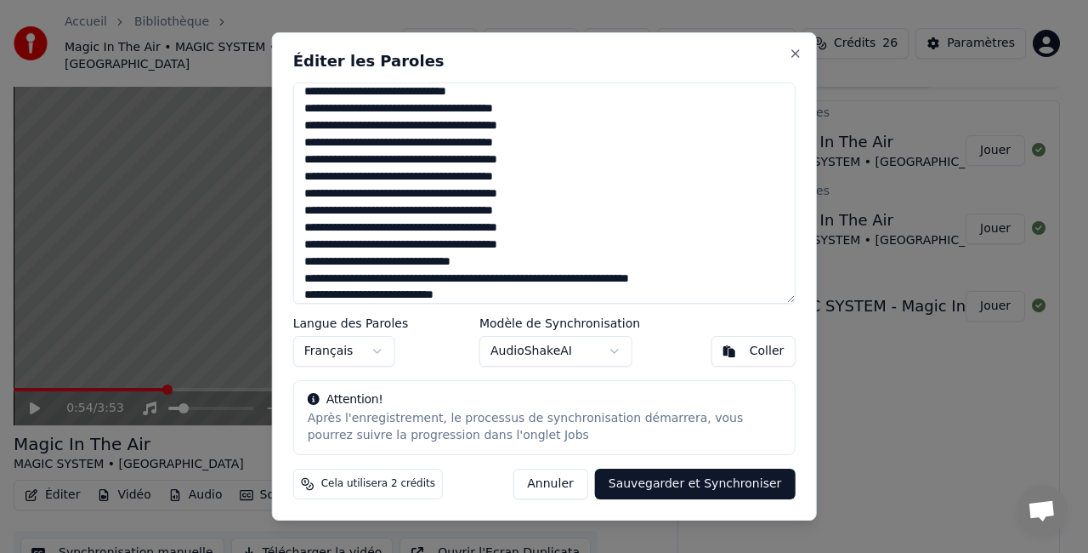
scroll to position [279, 0]
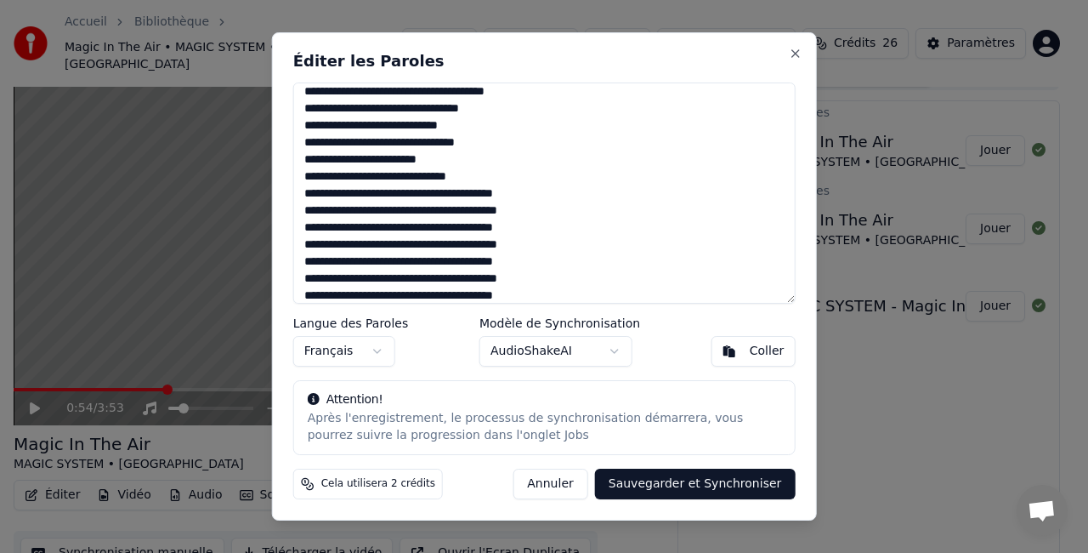
drag, startPoint x: 522, startPoint y: 213, endPoint x: 304, endPoint y: 201, distance: 218.9
click at [304, 201] on textarea at bounding box center [544, 192] width 503 height 221
paste textarea
drag, startPoint x: 515, startPoint y: 242, endPoint x: 291, endPoint y: 235, distance: 224.6
click at [291, 235] on div "Éditer les Paroles Langue des Paroles Français Modèle de Synchronisation AudioS…" at bounding box center [544, 276] width 545 height 488
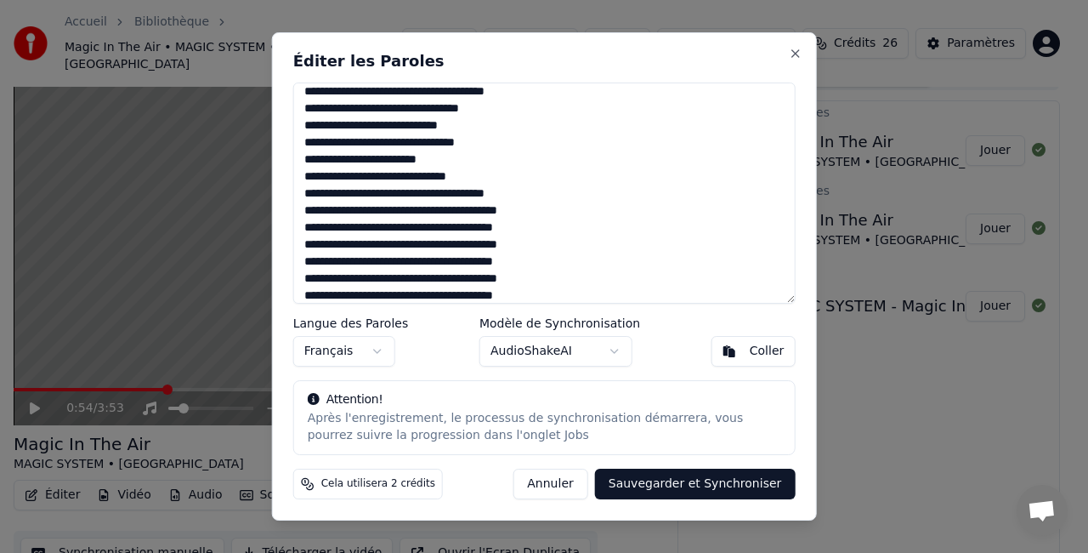
paste textarea
drag, startPoint x: 514, startPoint y: 276, endPoint x: 294, endPoint y: 259, distance: 220.9
click at [294, 259] on textarea at bounding box center [544, 192] width 503 height 221
paste textarea
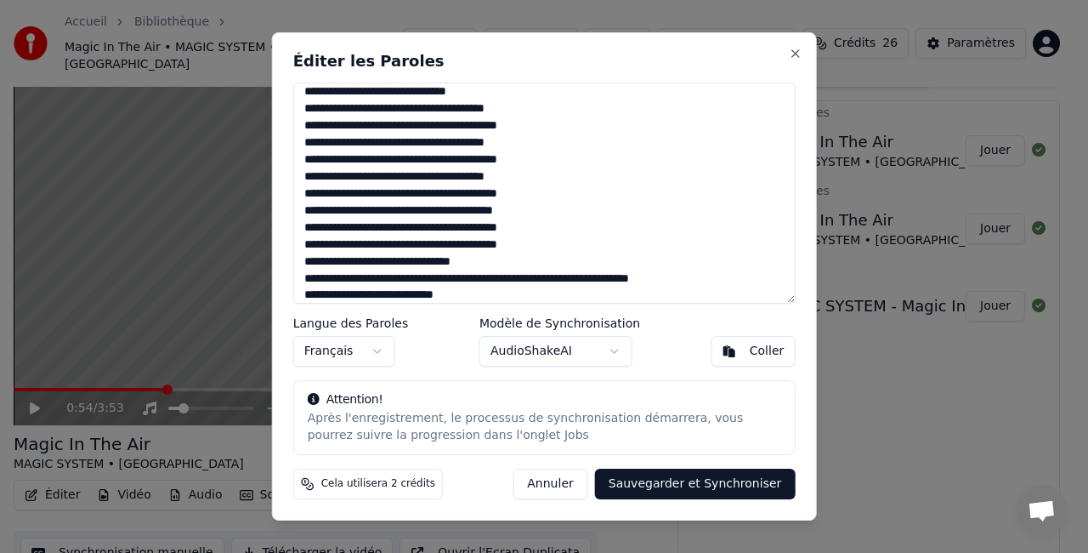
drag, startPoint x: 514, startPoint y: 226, endPoint x: 288, endPoint y: 215, distance: 226.5
click at [288, 215] on div "Éditer les Paroles Langue des Paroles Français Modèle de Synchronisation AudioS…" at bounding box center [544, 276] width 545 height 488
paste textarea
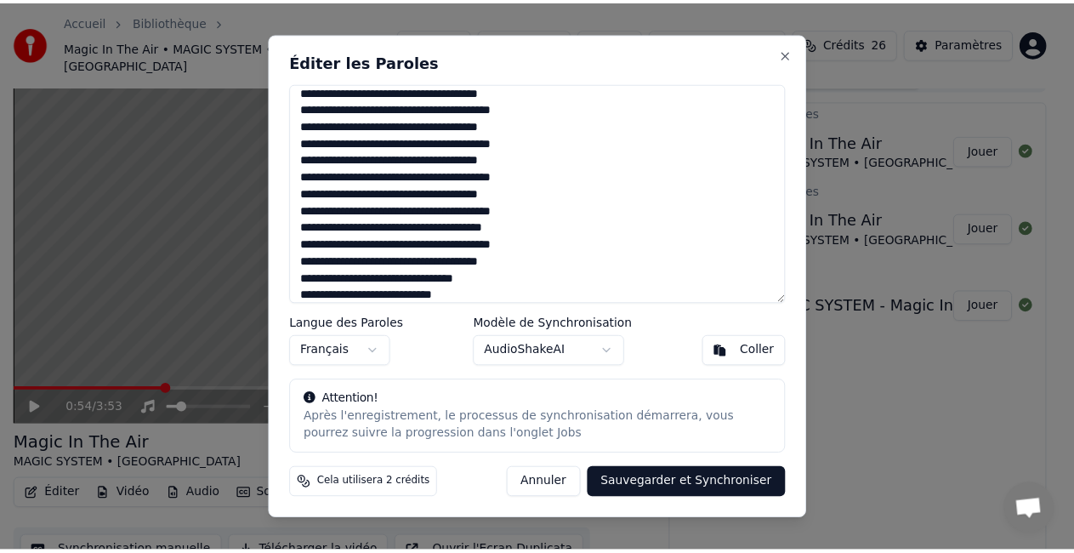
scroll to position [0, 0]
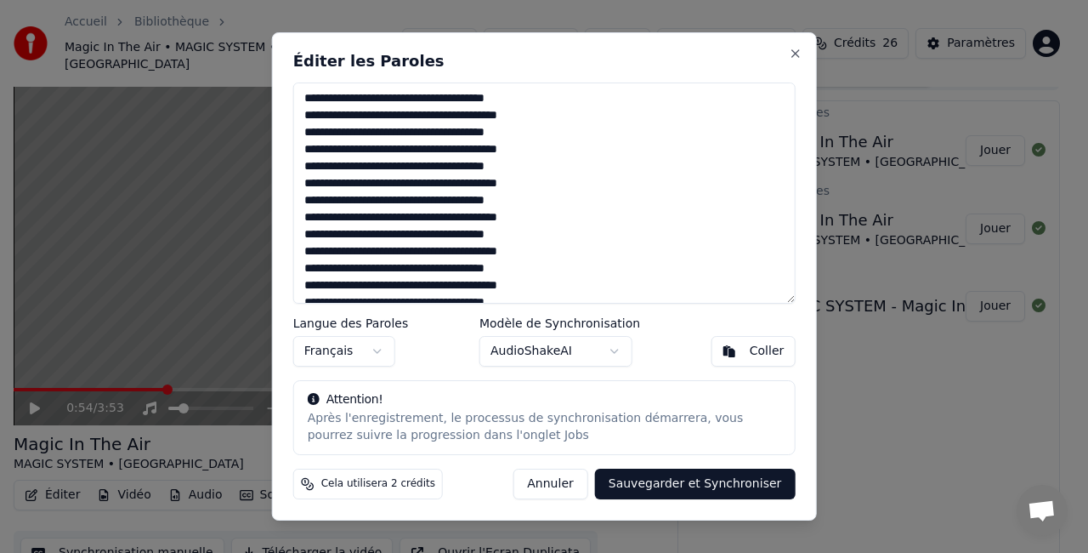
type textarea "**********"
click at [737, 490] on button "Sauvegarder et Synchroniser" at bounding box center [695, 484] width 201 height 31
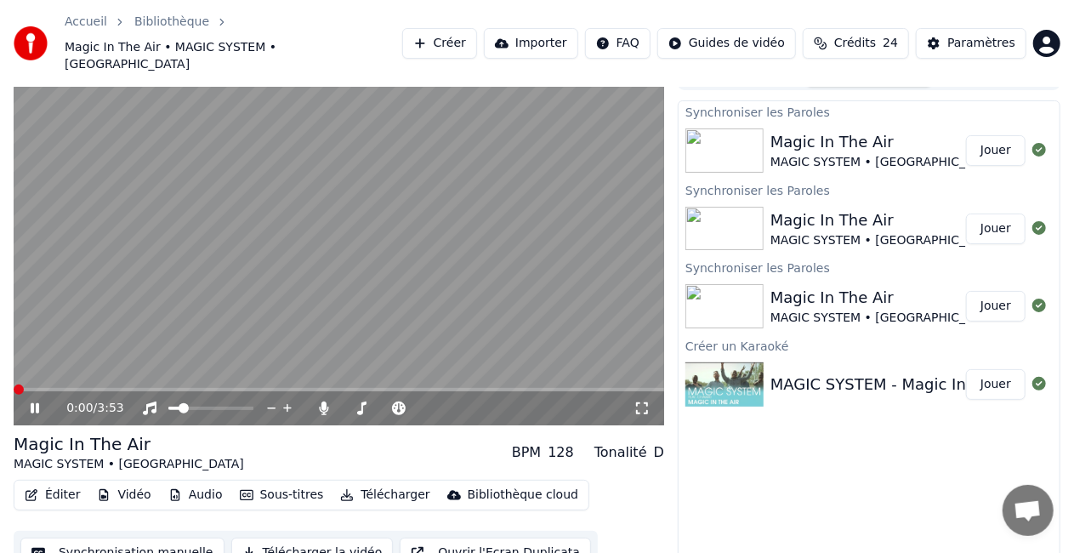
click at [14, 384] on span at bounding box center [19, 389] width 10 height 10
click at [33, 403] on icon at bounding box center [35, 408] width 9 height 10
click at [353, 403] on span at bounding box center [357, 408] width 10 height 10
click at [37, 401] on icon at bounding box center [46, 408] width 39 height 14
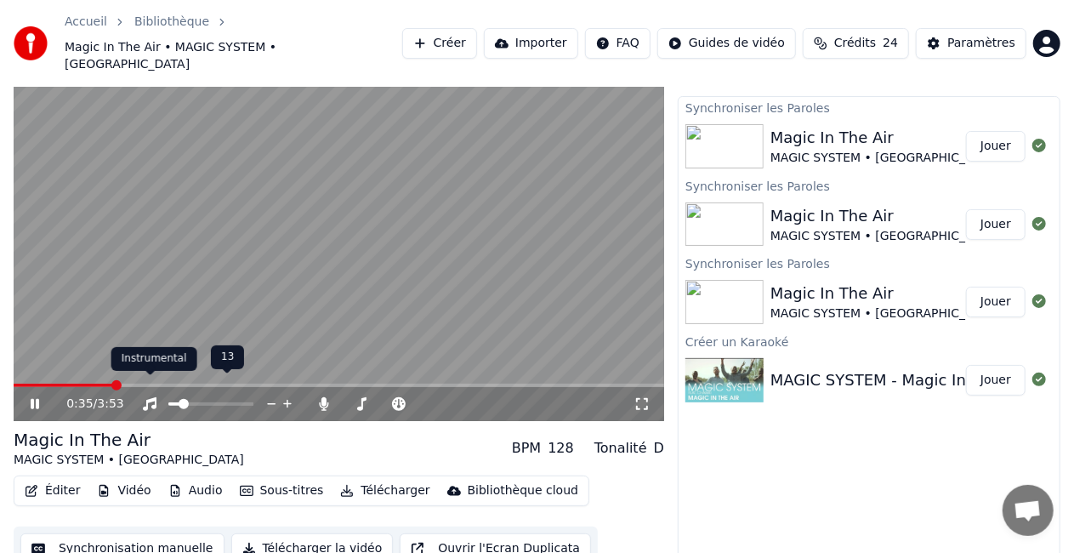
scroll to position [32, 0]
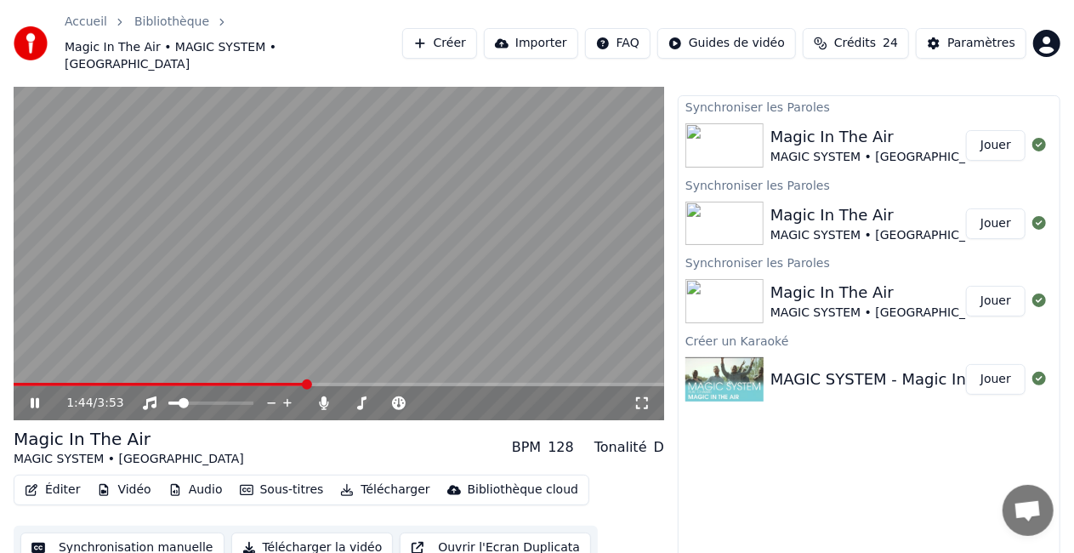
drag, startPoint x: 148, startPoint y: 423, endPoint x: 0, endPoint y: 422, distance: 148.0
click at [0, 422] on div "1:44 / 3:53 Magic In The Air MAGIC SYSTEM • Chawki BPM 128 Tonalité D Éditer Vi…" at bounding box center [537, 311] width 1074 height 515
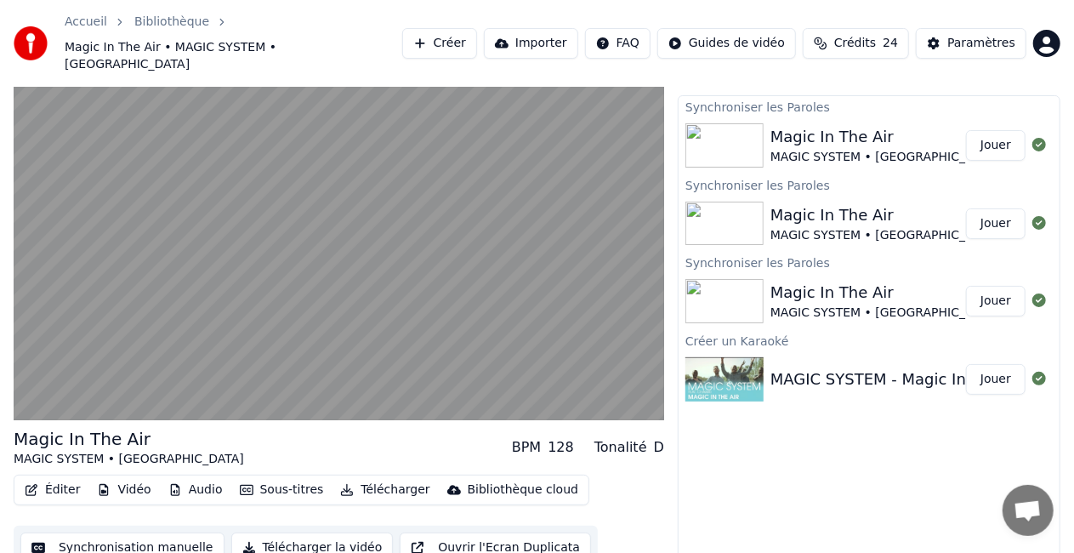
drag, startPoint x: 27, startPoint y: 425, endPoint x: 114, endPoint y: 424, distance: 86.7
click at [114, 427] on div "Magic In The Air" at bounding box center [129, 439] width 230 height 24
click at [107, 427] on div "Magic In The Air" at bounding box center [129, 439] width 230 height 24
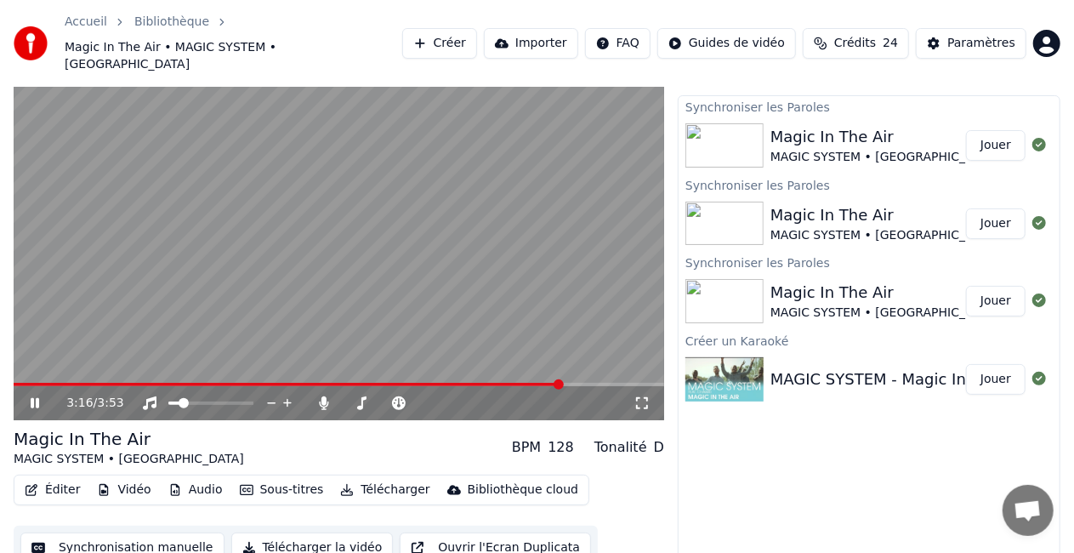
click at [36, 396] on icon at bounding box center [46, 403] width 39 height 14
click at [59, 478] on button "Éditer" at bounding box center [52, 490] width 69 height 24
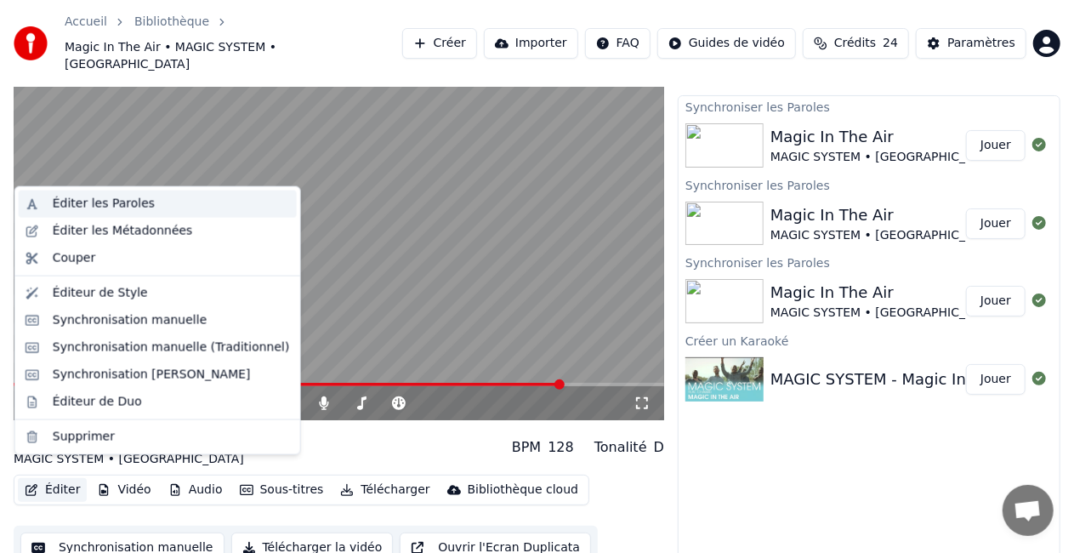
click at [109, 205] on div "Éditer les Paroles" at bounding box center [104, 204] width 102 height 17
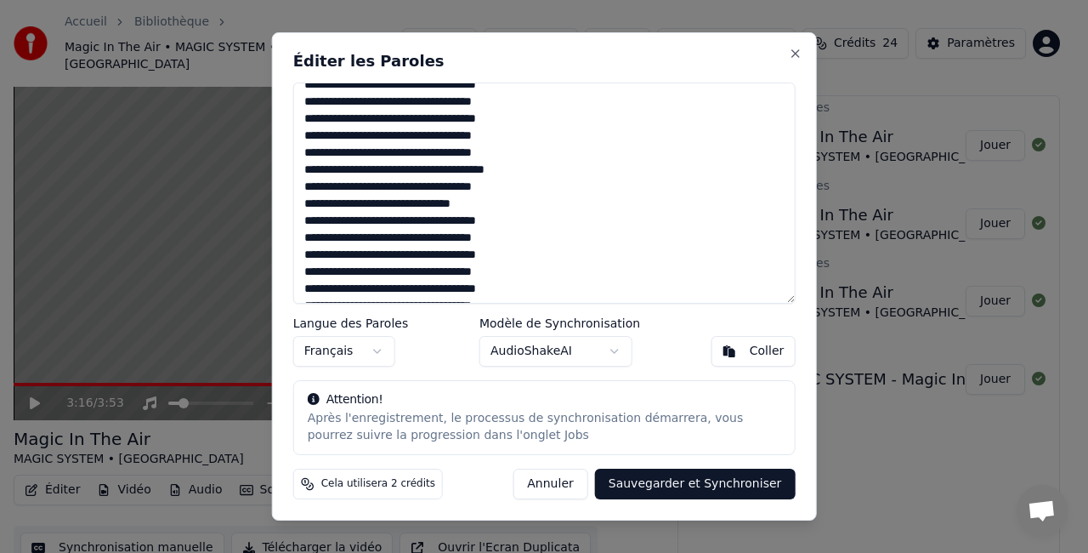
scroll to position [779, 0]
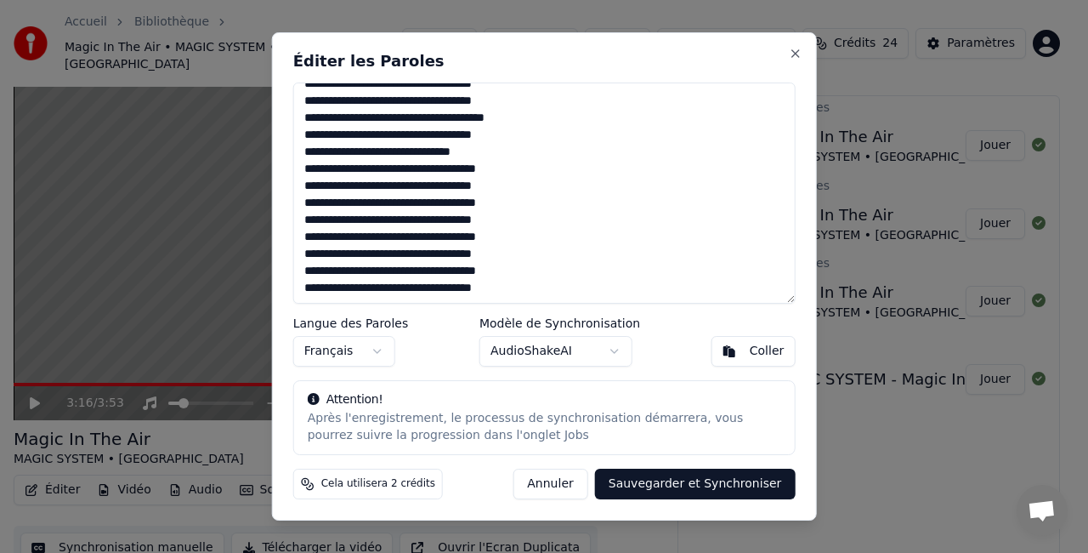
drag, startPoint x: 306, startPoint y: 95, endPoint x: 635, endPoint y: 304, distance: 389.5
click at [635, 304] on textarea at bounding box center [544, 192] width 503 height 221
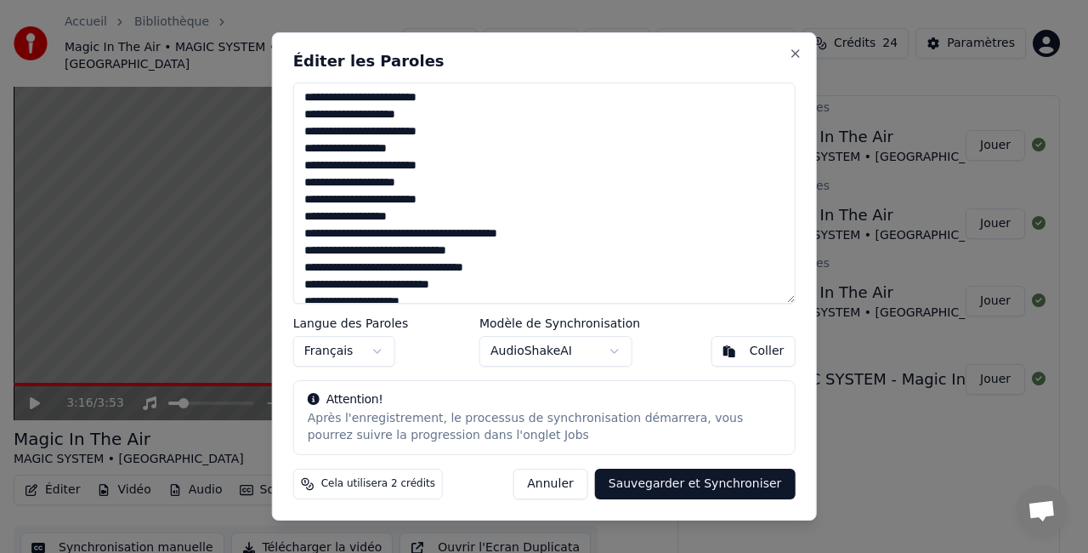
scroll to position [1170, 0]
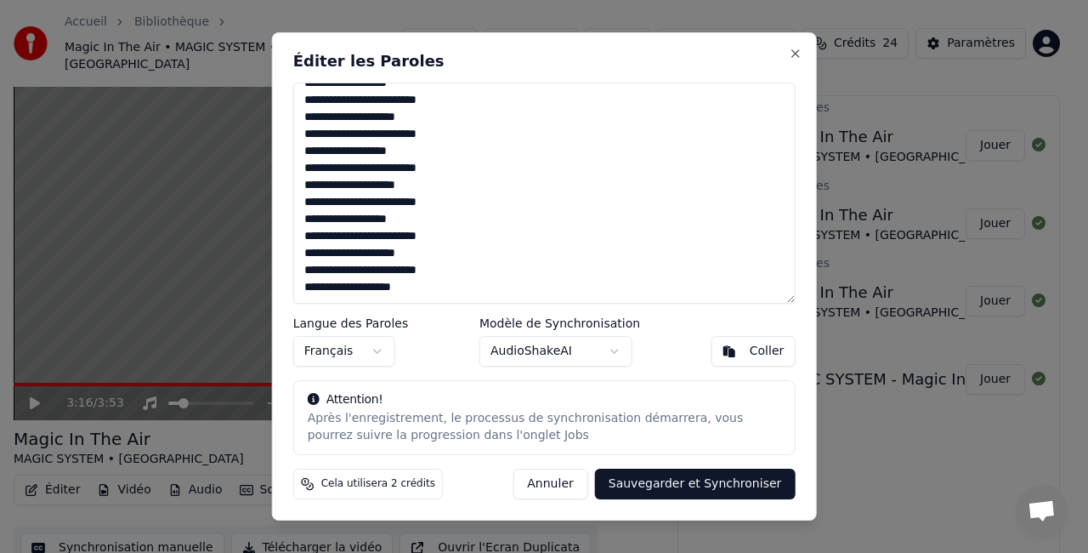
paste textarea "**********"
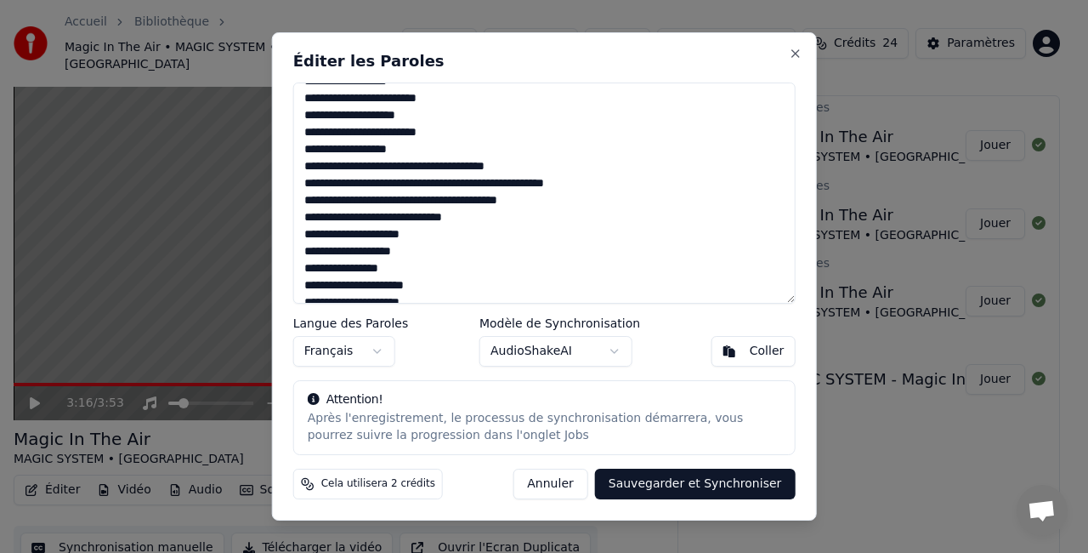
scroll to position [0, 0]
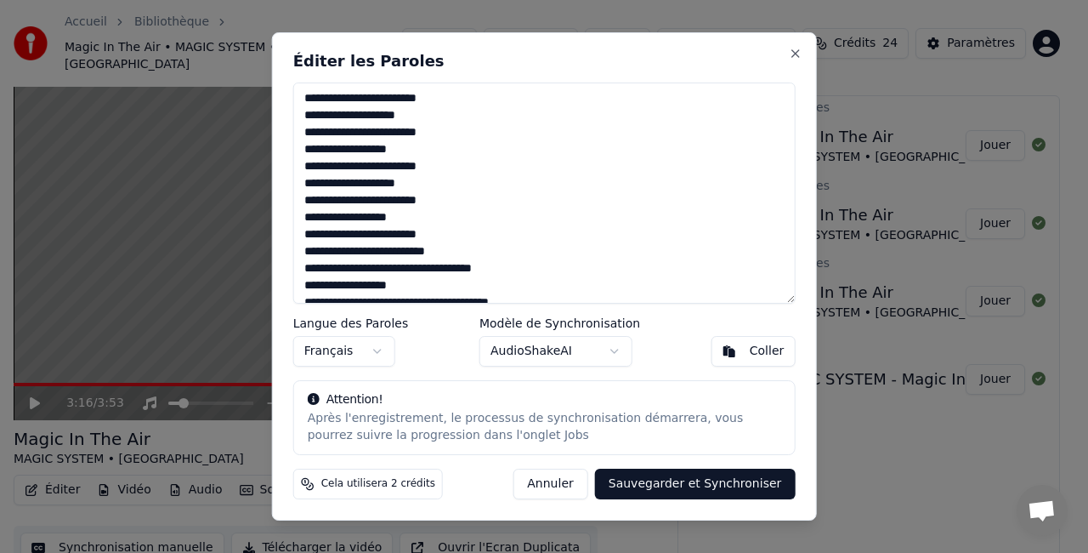
type textarea "**********"
click at [721, 488] on button "Sauvegarder et Synchroniser" at bounding box center [695, 484] width 201 height 31
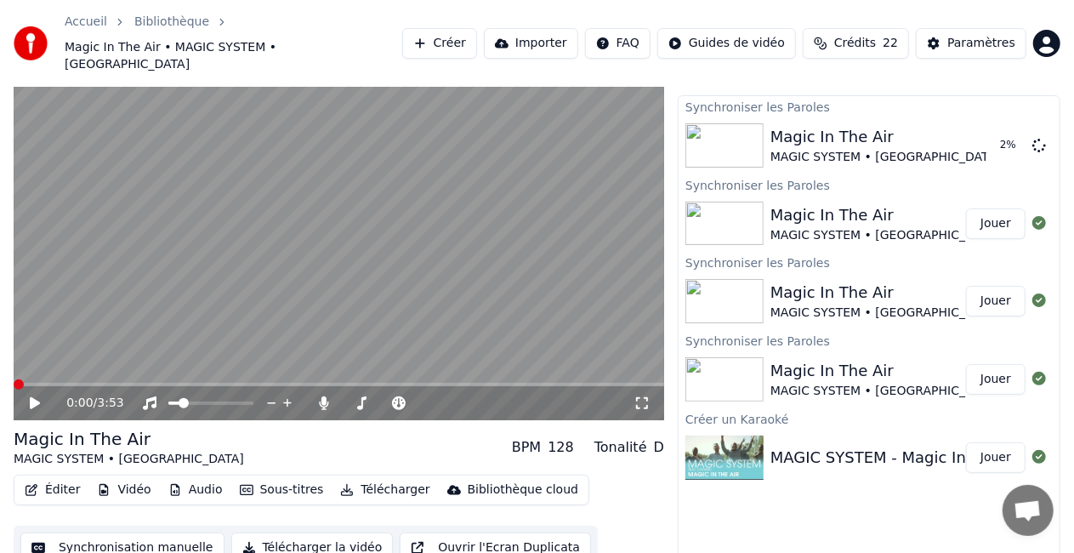
click at [14, 379] on span at bounding box center [19, 384] width 10 height 10
click at [94, 379] on span at bounding box center [99, 384] width 10 height 10
click at [63, 379] on span at bounding box center [68, 384] width 10 height 10
click at [42, 379] on span at bounding box center [46, 384] width 10 height 10
click at [31, 398] on icon at bounding box center [35, 403] width 9 height 10
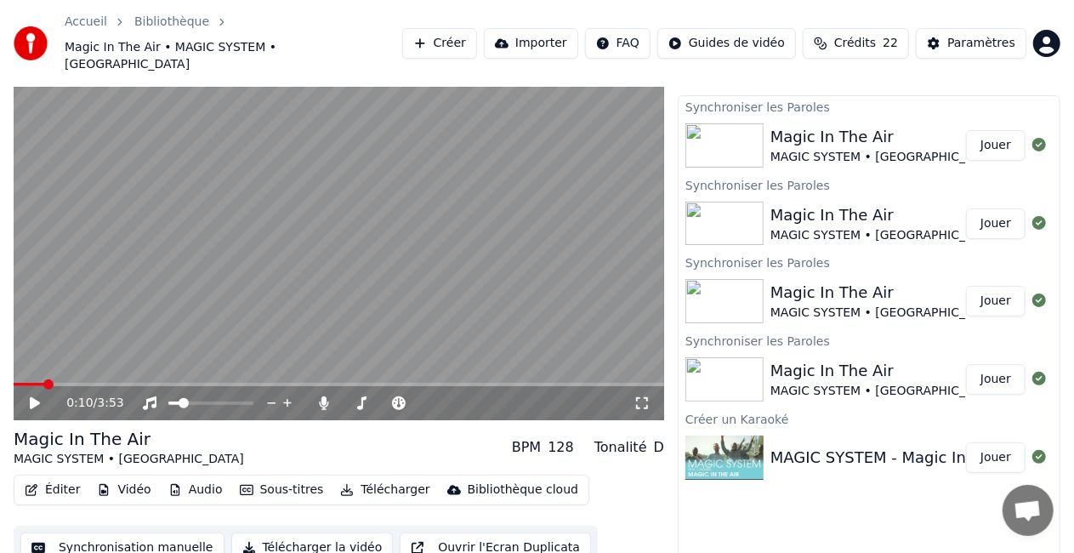
click at [37, 396] on icon at bounding box center [46, 403] width 39 height 14
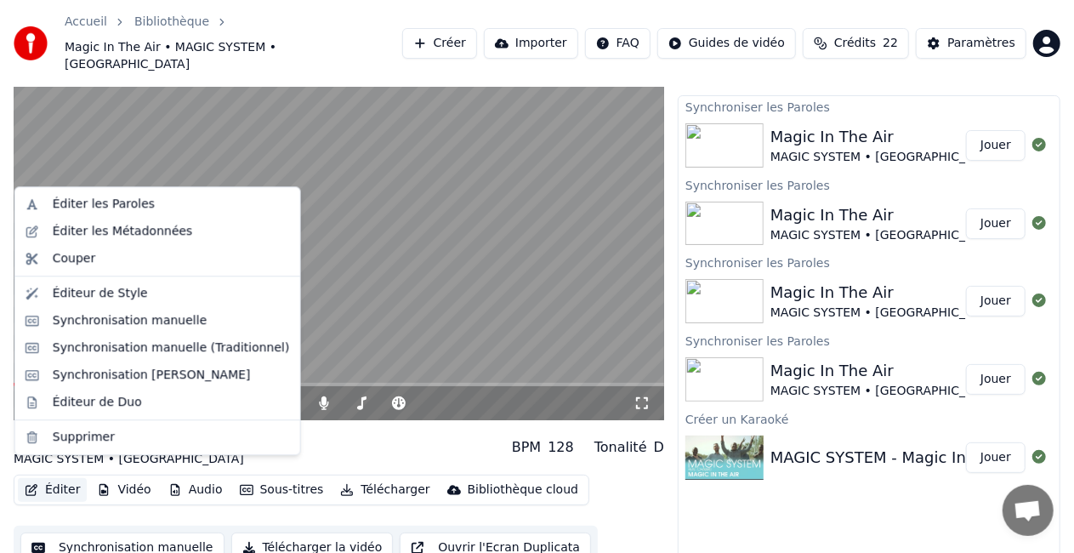
click at [55, 478] on button "Éditer" at bounding box center [52, 490] width 69 height 24
click at [113, 206] on div "Éditer les Paroles" at bounding box center [104, 204] width 102 height 17
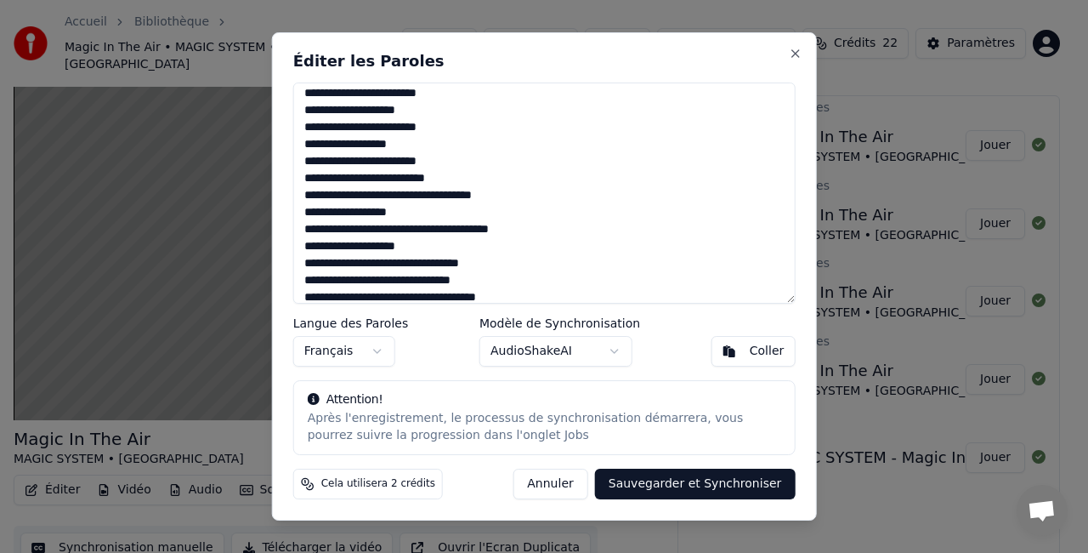
scroll to position [85, 0]
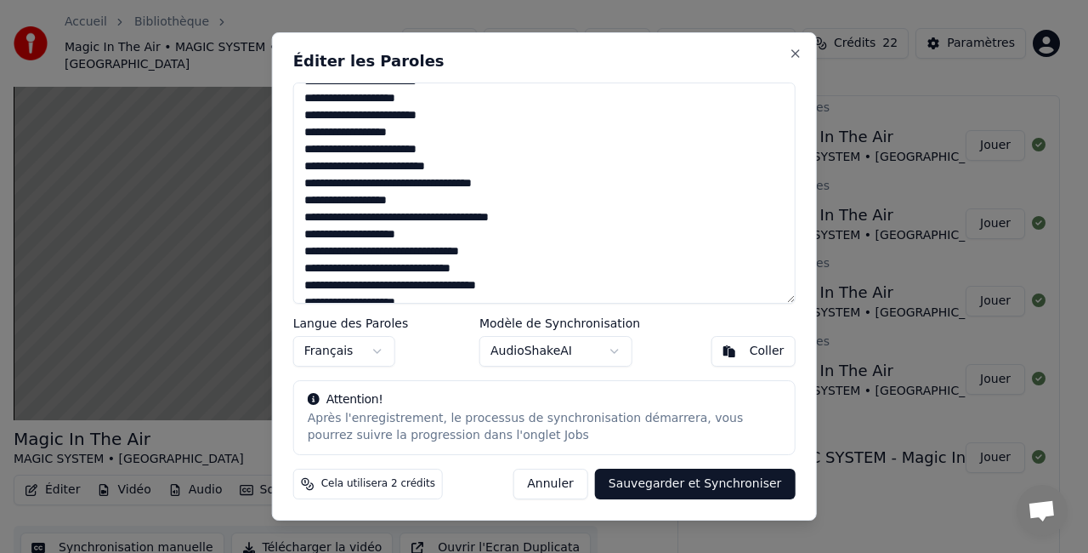
drag, startPoint x: 427, startPoint y: 252, endPoint x: 487, endPoint y: 250, distance: 60.4
click at [487, 250] on textarea at bounding box center [544, 192] width 503 height 221
drag, startPoint x: 390, startPoint y: 268, endPoint x: 458, endPoint y: 267, distance: 67.2
click at [458, 267] on textarea at bounding box center [544, 192] width 503 height 221
drag, startPoint x: 429, startPoint y: 287, endPoint x: 520, endPoint y: 284, distance: 91.1
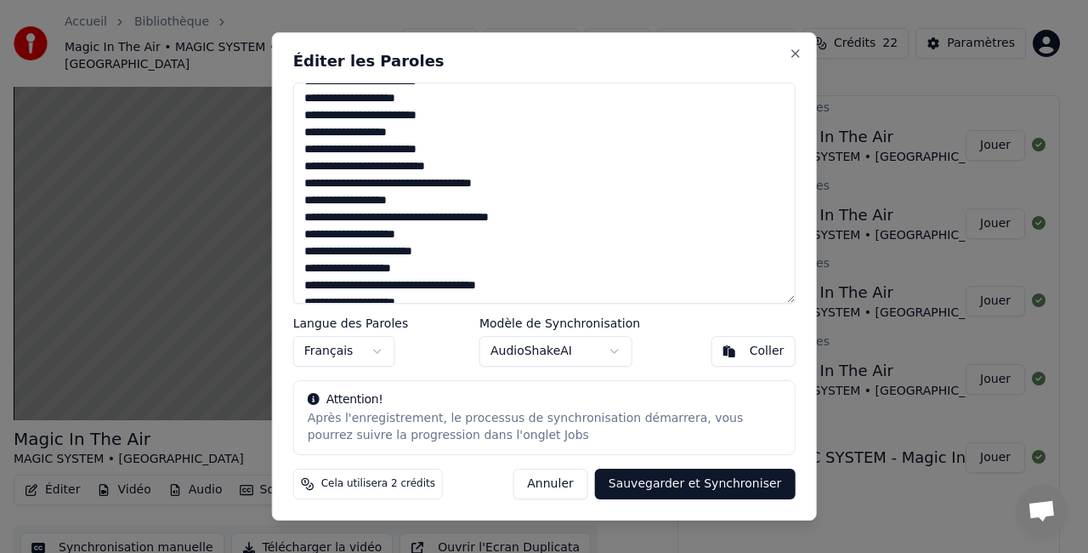
click at [520, 284] on textarea at bounding box center [544, 192] width 503 height 221
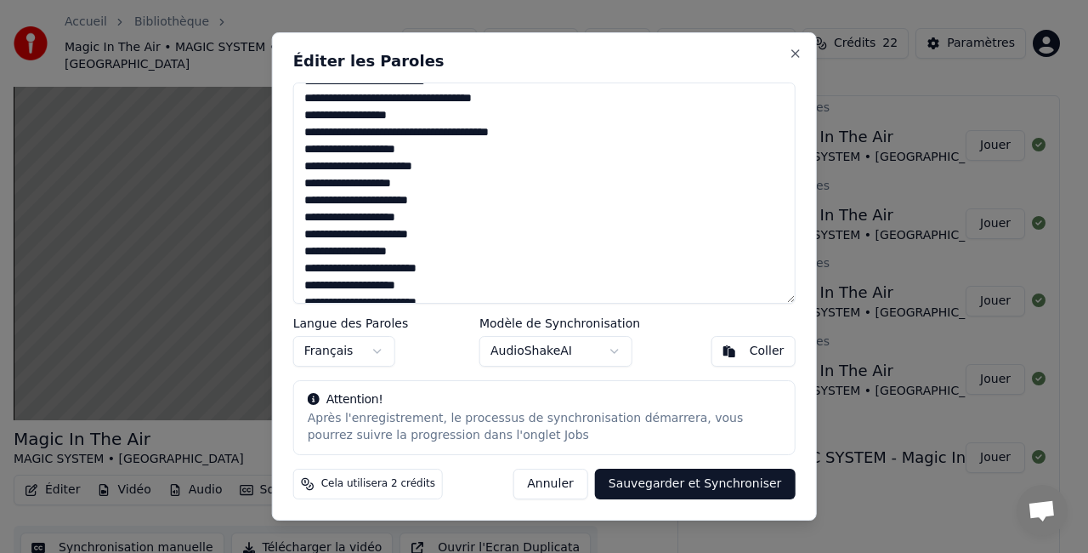
scroll to position [255, 0]
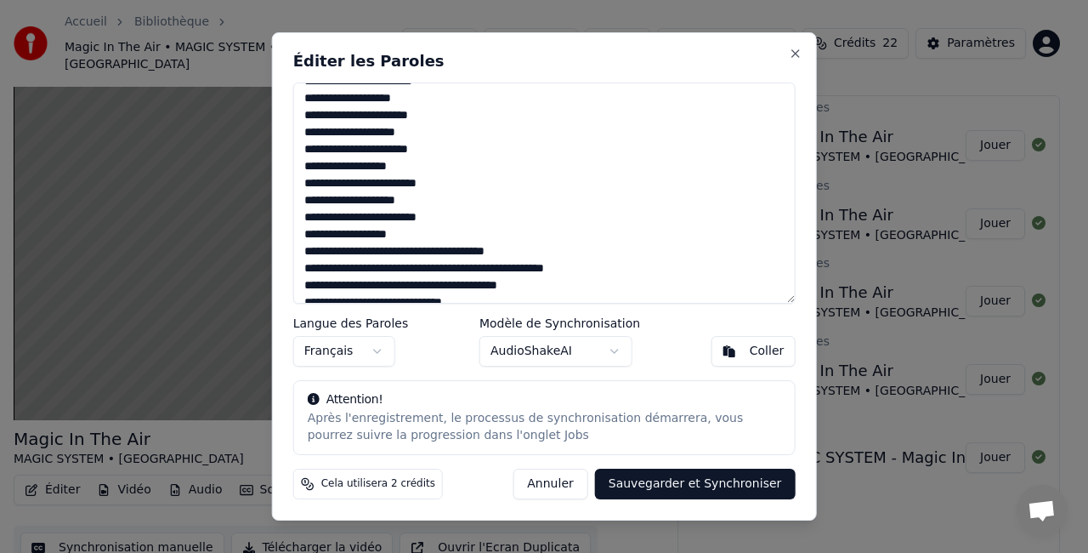
type textarea "**********"
click at [673, 488] on button "Sauvegarder et Synchroniser" at bounding box center [695, 484] width 201 height 31
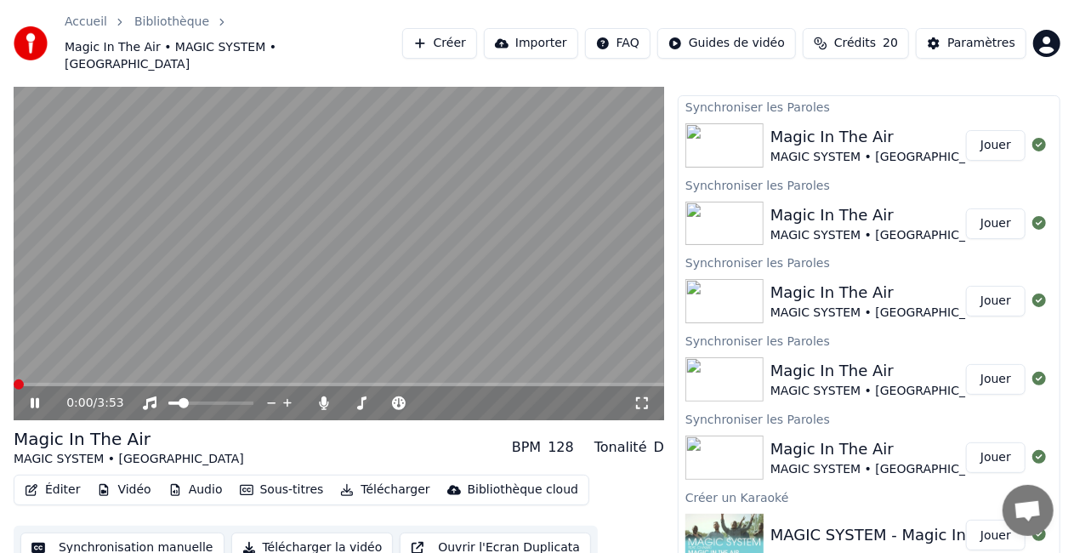
click at [14, 379] on span at bounding box center [19, 384] width 10 height 10
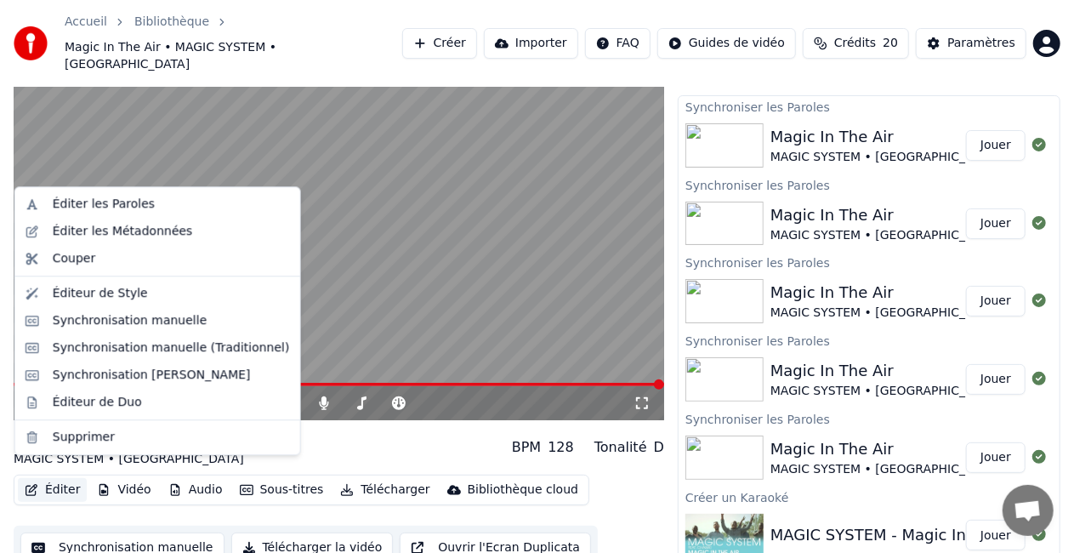
click at [68, 480] on button "Éditer" at bounding box center [52, 490] width 69 height 24
click at [93, 207] on div "Éditer les Paroles" at bounding box center [104, 204] width 102 height 17
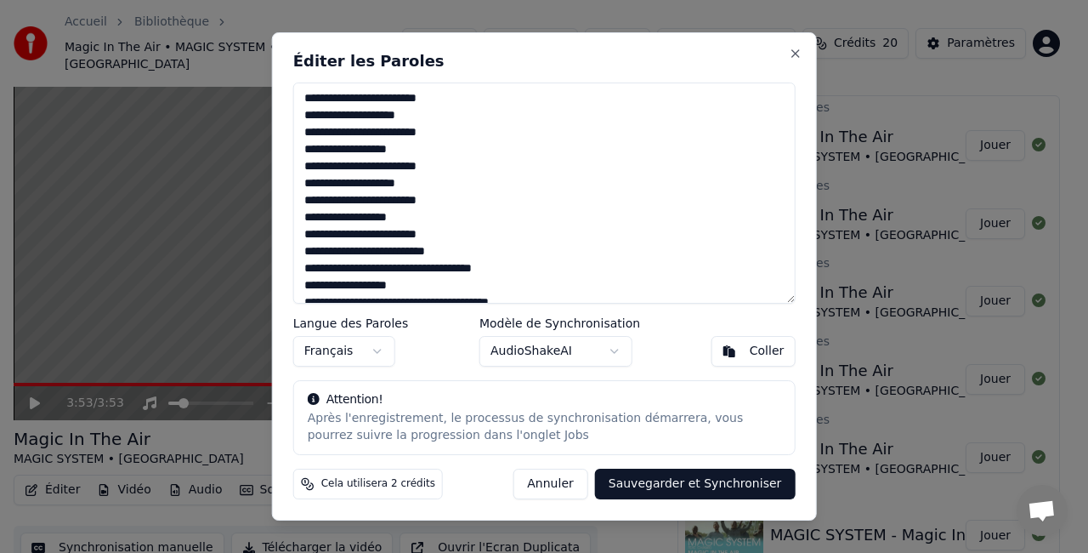
scroll to position [85, 0]
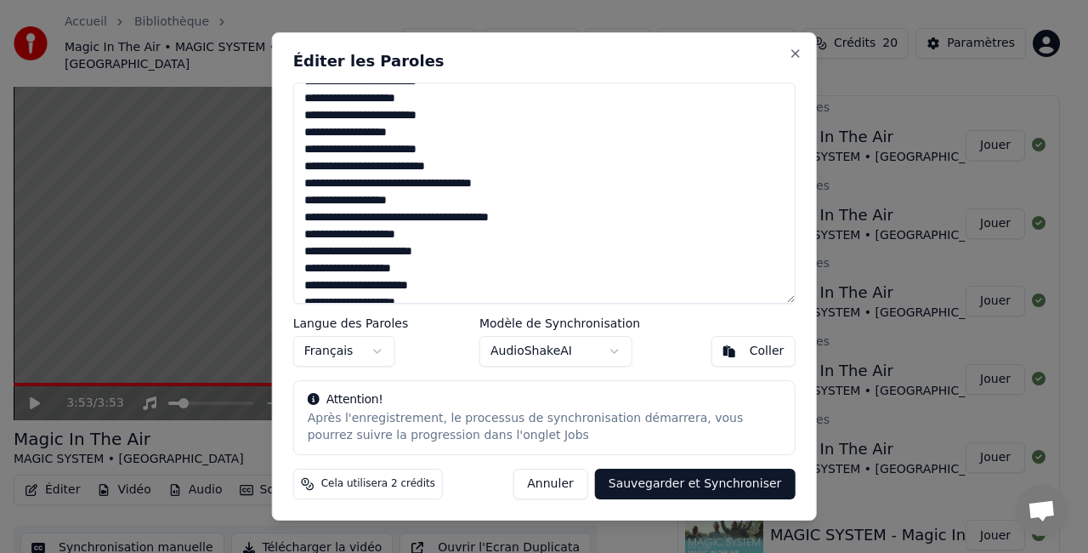
drag, startPoint x: 431, startPoint y: 223, endPoint x: 541, endPoint y: 218, distance: 109.8
click at [541, 218] on textarea at bounding box center [544, 192] width 503 height 221
click at [432, 167] on textarea at bounding box center [544, 192] width 503 height 221
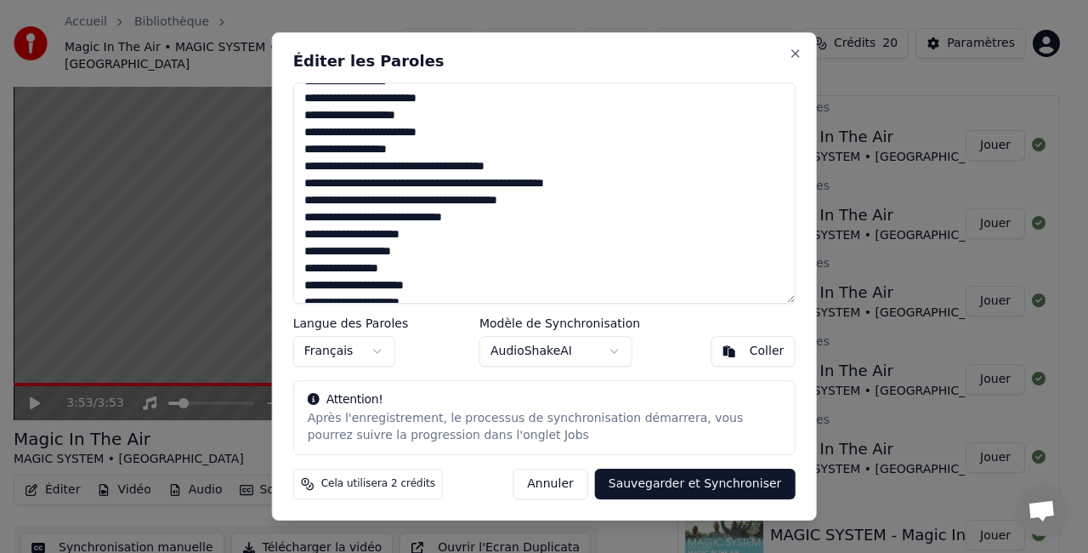
scroll to position [255, 0]
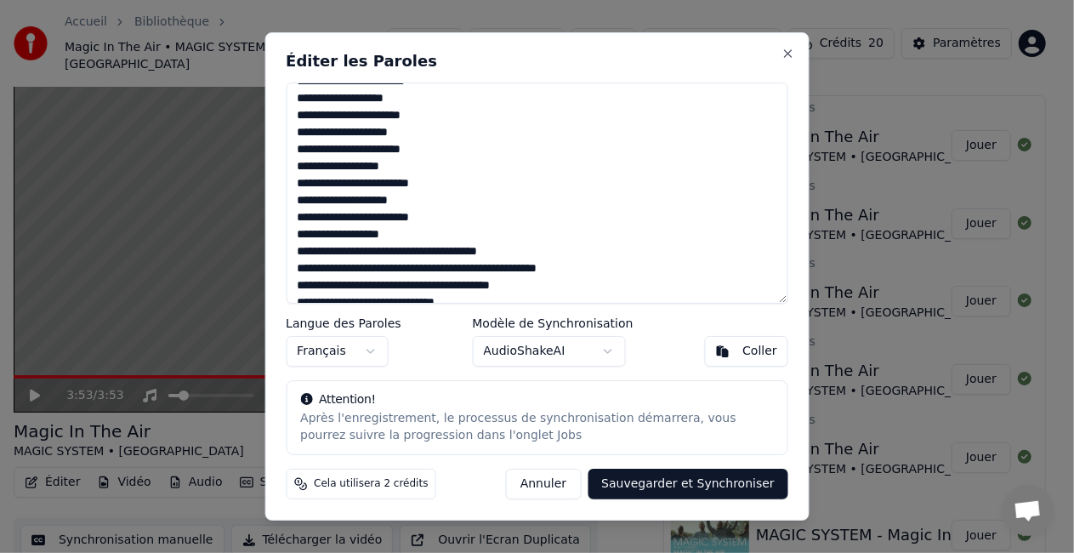
type textarea "**********"
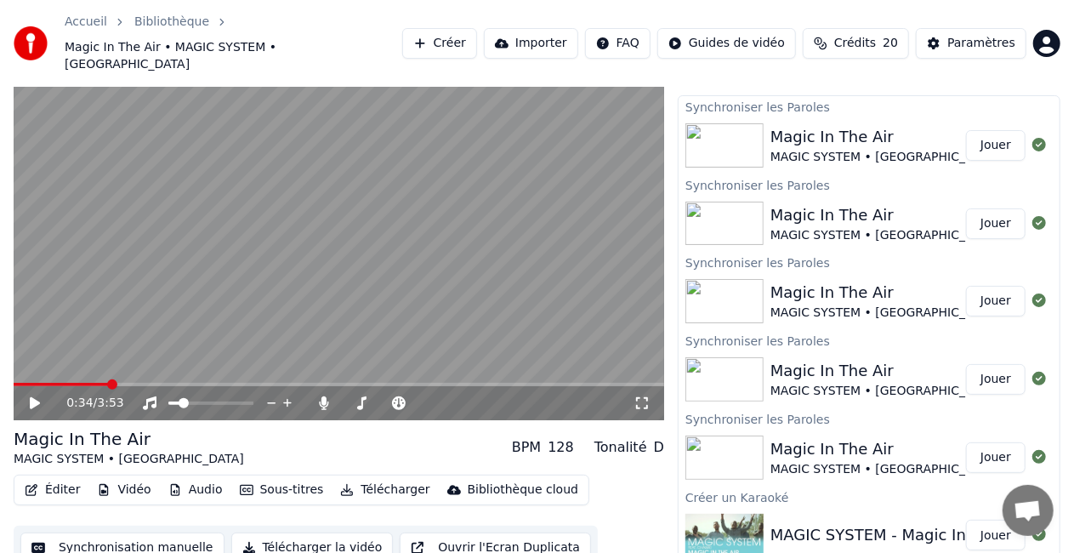
click at [109, 379] on span at bounding box center [112, 384] width 10 height 10
click at [33, 397] on icon at bounding box center [35, 403] width 10 height 12
click at [47, 379] on span at bounding box center [52, 384] width 10 height 10
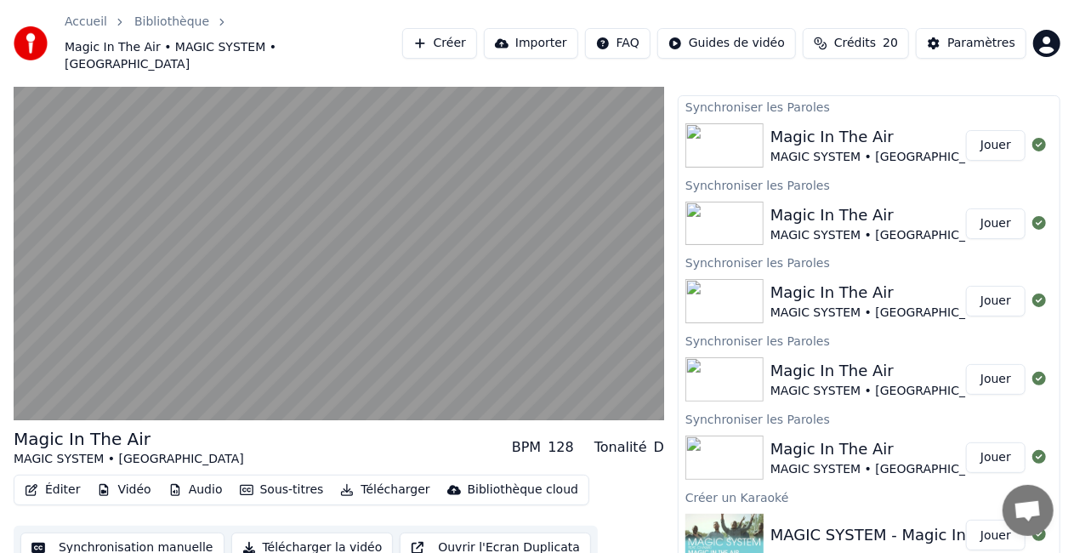
click at [54, 478] on button "Éditer" at bounding box center [52, 490] width 69 height 24
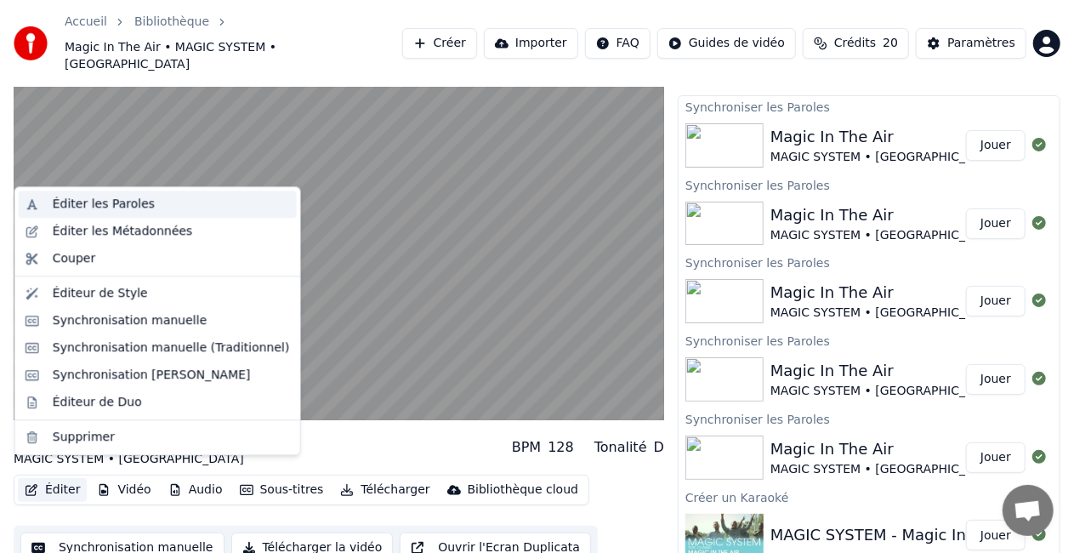
click at [121, 202] on div "Éditer les Paroles" at bounding box center [104, 204] width 102 height 17
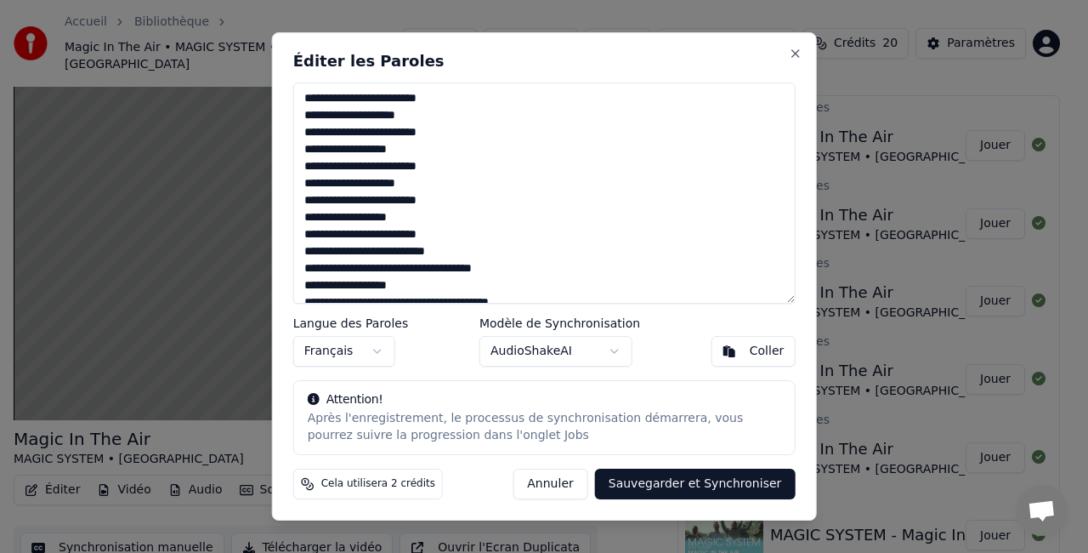
scroll to position [85, 0]
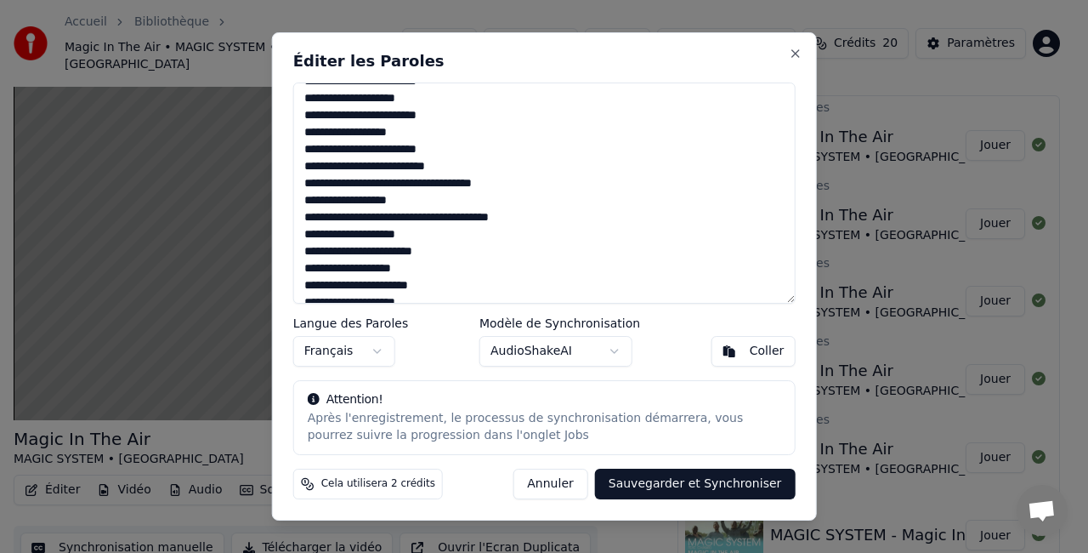
click at [433, 223] on textarea at bounding box center [544, 192] width 503 height 221
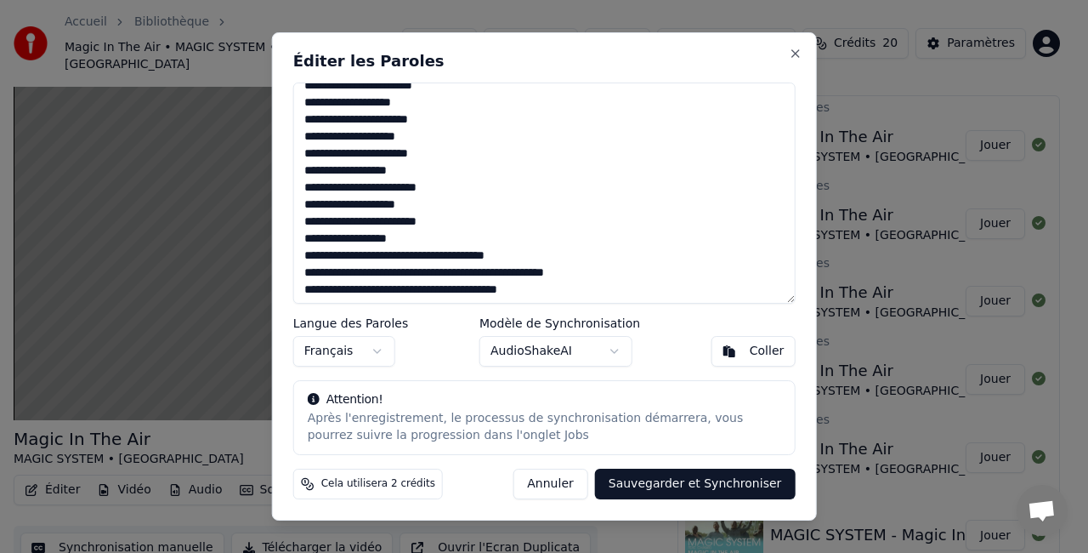
scroll to position [255, 0]
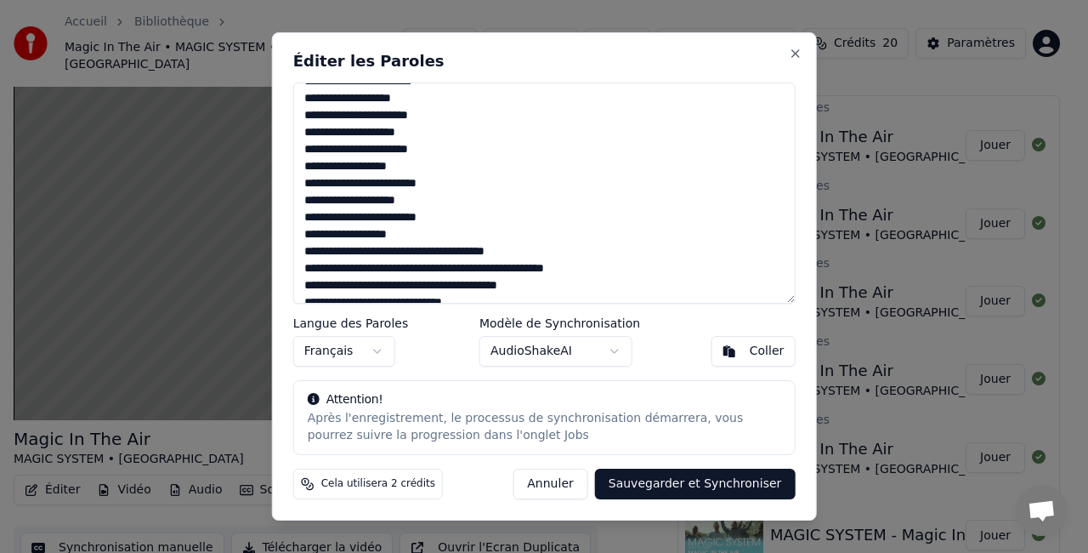
click at [569, 270] on textarea at bounding box center [544, 192] width 503 height 221
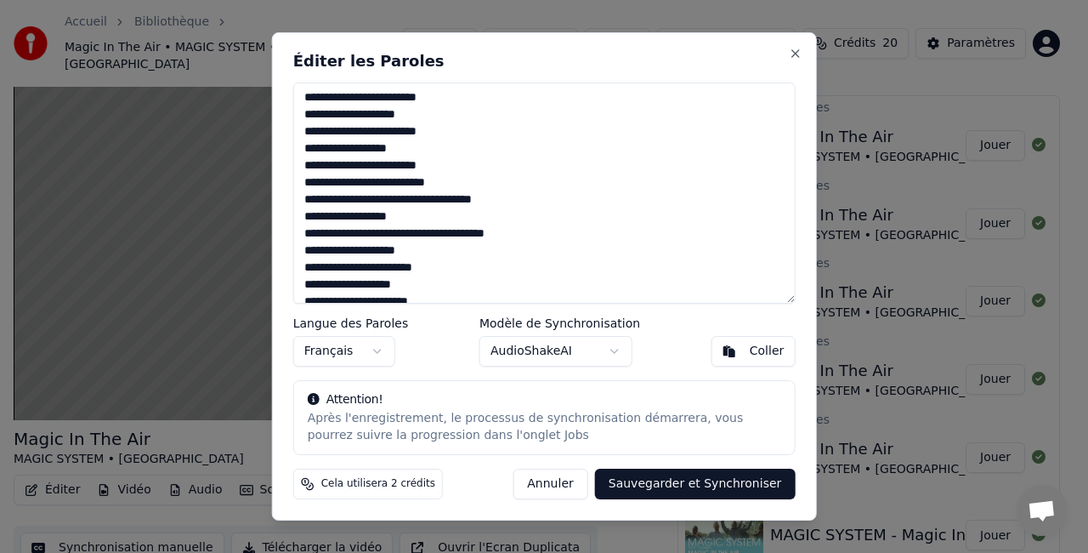
scroll to position [85, 0]
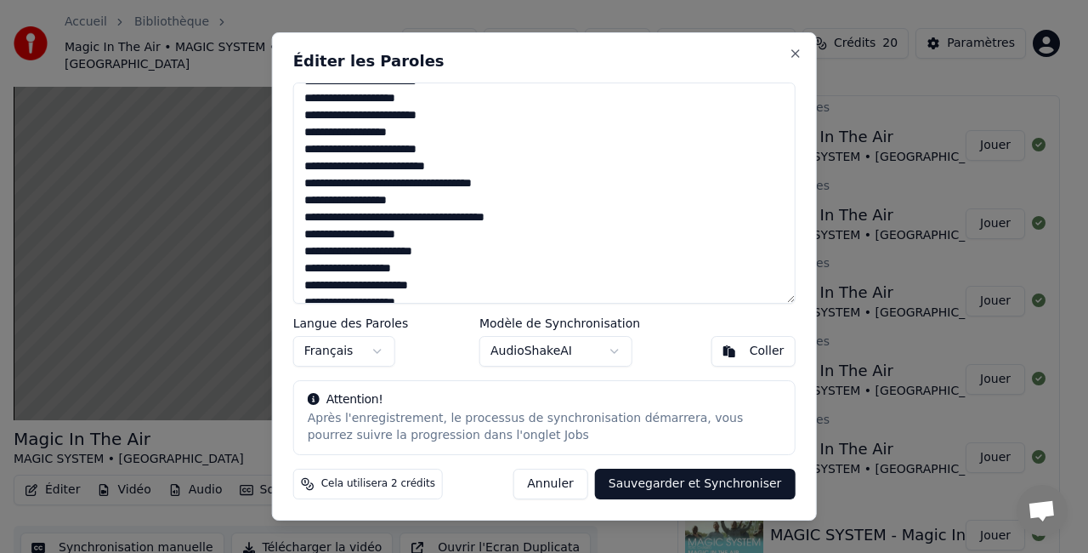
click at [485, 218] on textarea at bounding box center [544, 192] width 503 height 221
click at [429, 220] on textarea at bounding box center [544, 192] width 503 height 221
click at [426, 184] on textarea at bounding box center [544, 192] width 503 height 221
click at [389, 168] on textarea at bounding box center [544, 192] width 503 height 221
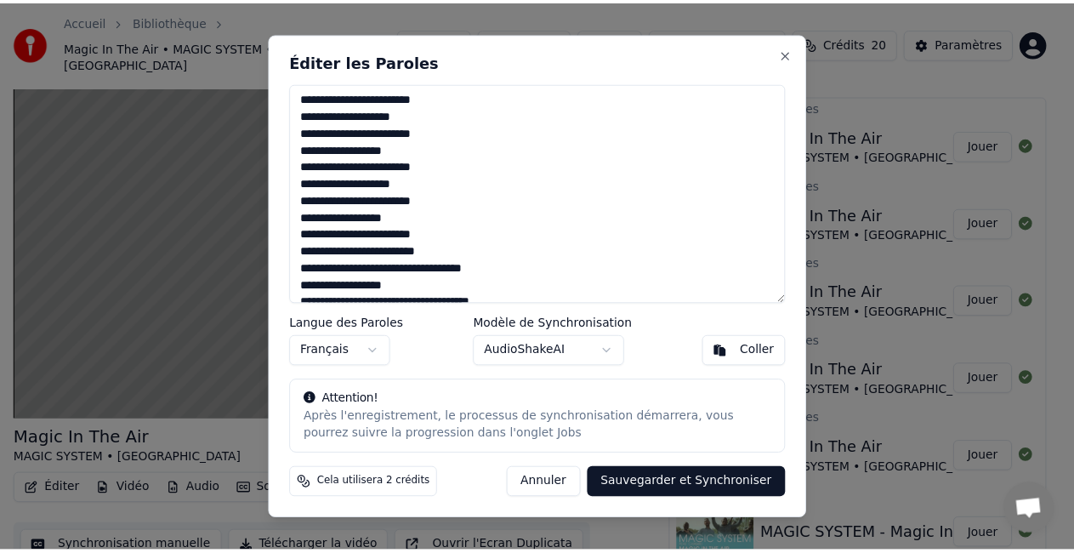
scroll to position [170, 0]
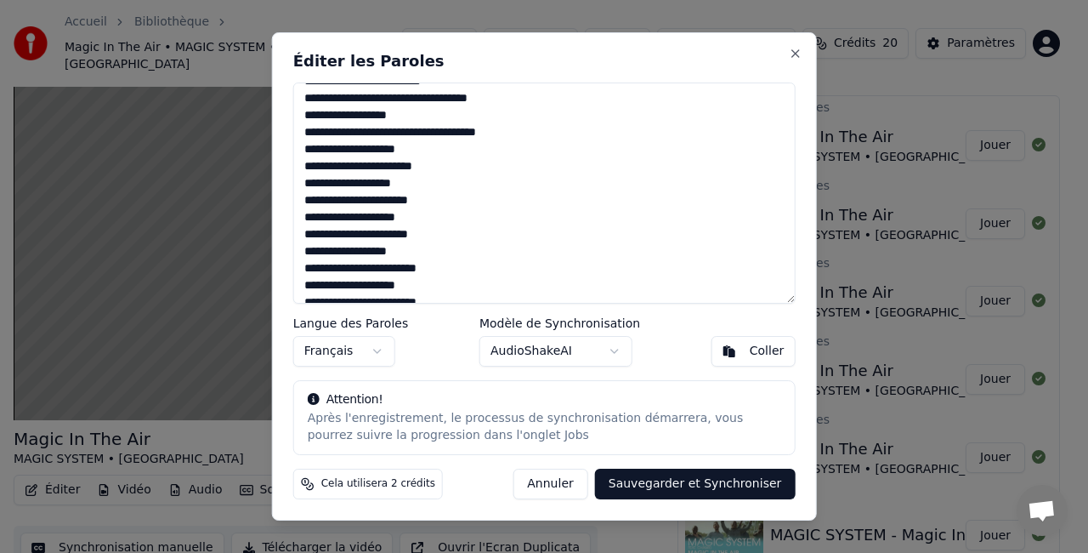
type textarea "**********"
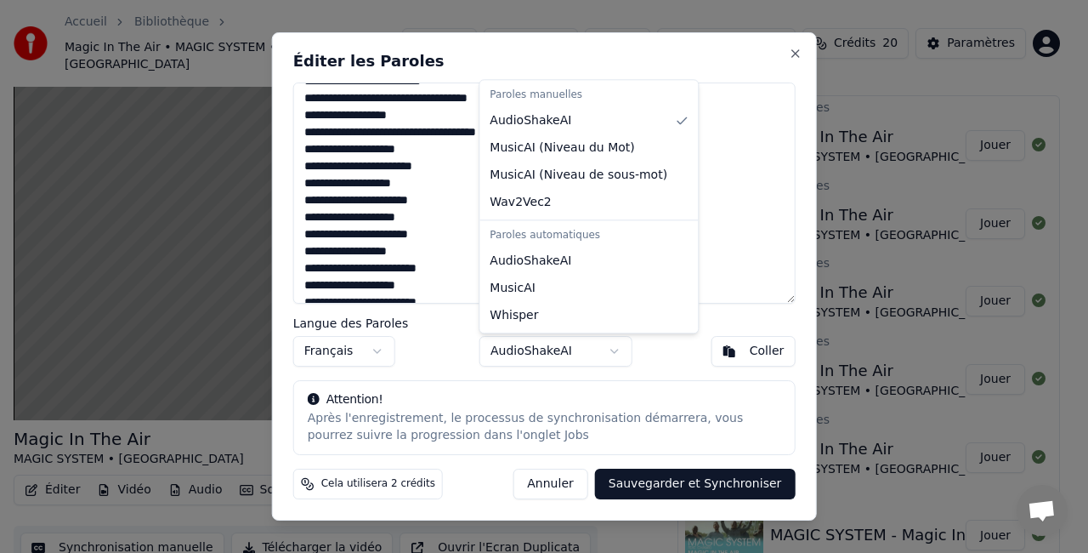
click at [619, 354] on body "Accueil Bibliothèque Magic In The Air • MAGIC SYSTEM • [PERSON_NAME] Importer F…" at bounding box center [537, 244] width 1074 height 553
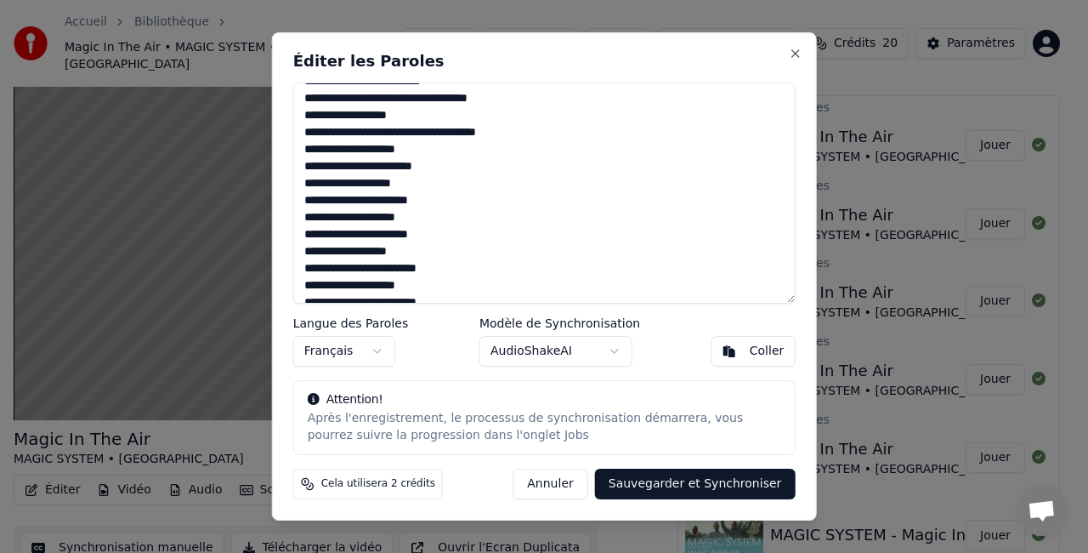
click at [694, 358] on body "Accueil Bibliothèque Magic In The Air • MAGIC SYSTEM • [PERSON_NAME] Importer F…" at bounding box center [537, 244] width 1074 height 553
click at [709, 489] on button "Sauvegarder et Synchroniser" at bounding box center [695, 484] width 201 height 31
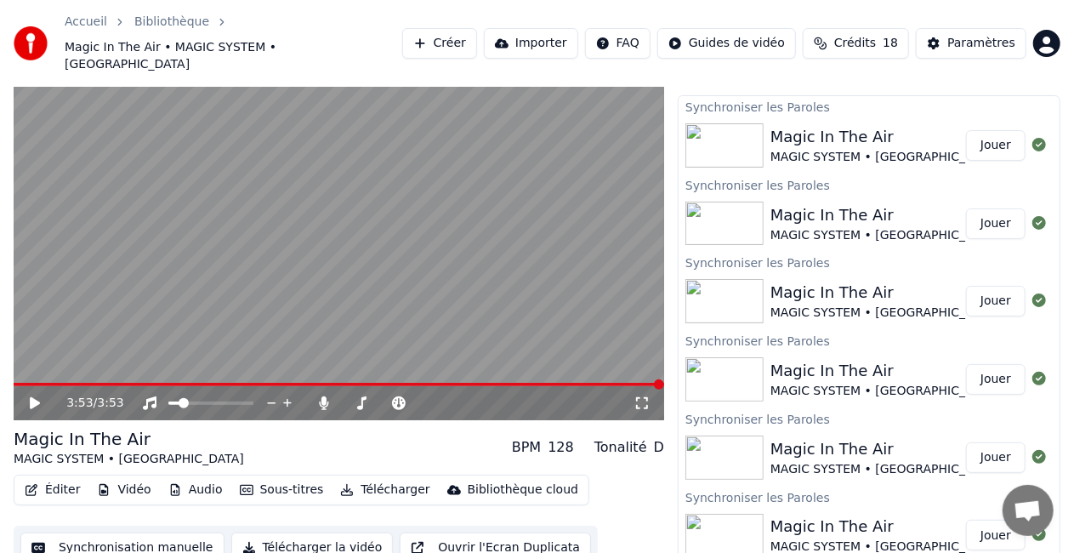
click at [284, 437] on div "Magic In The Air MAGIC SYSTEM • Chawki BPM 128 Tonalité D" at bounding box center [339, 447] width 651 height 41
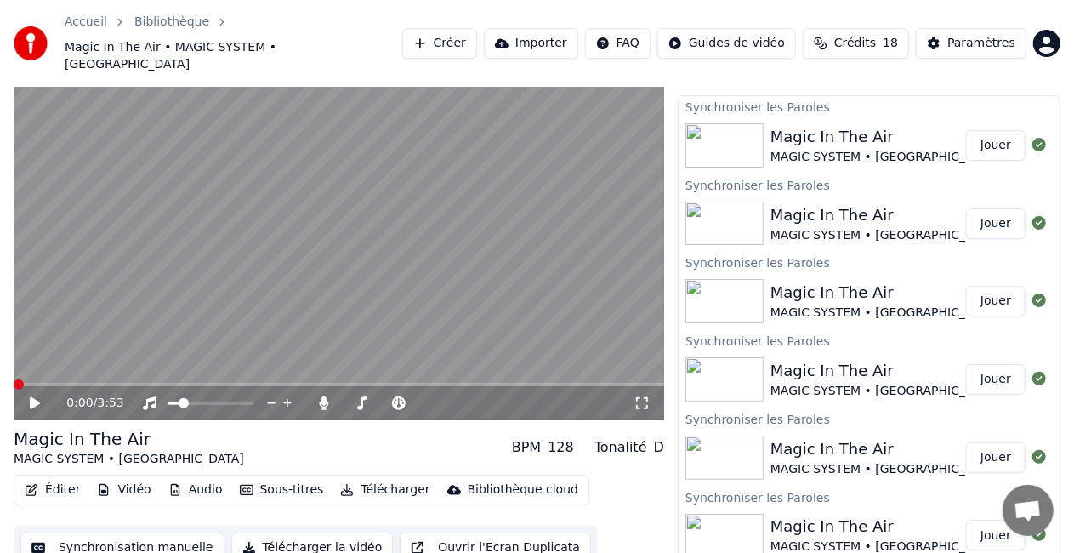
click at [14, 389] on span at bounding box center [19, 384] width 10 height 10
click at [14, 379] on span at bounding box center [19, 384] width 10 height 10
click at [31, 397] on icon at bounding box center [35, 403] width 10 height 12
click at [32, 398] on icon at bounding box center [35, 403] width 9 height 10
click at [14, 379] on span at bounding box center [19, 384] width 10 height 10
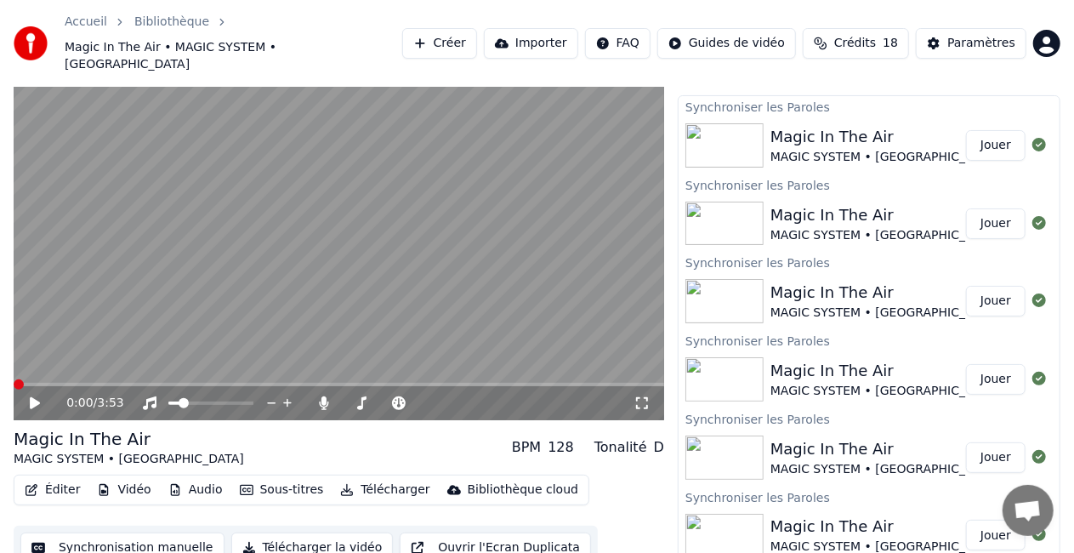
click at [32, 397] on icon at bounding box center [35, 403] width 10 height 12
click at [34, 396] on icon at bounding box center [46, 403] width 39 height 14
click at [14, 379] on span at bounding box center [19, 384] width 10 height 10
click at [32, 397] on icon at bounding box center [35, 403] width 10 height 12
click at [38, 398] on icon at bounding box center [35, 403] width 9 height 10
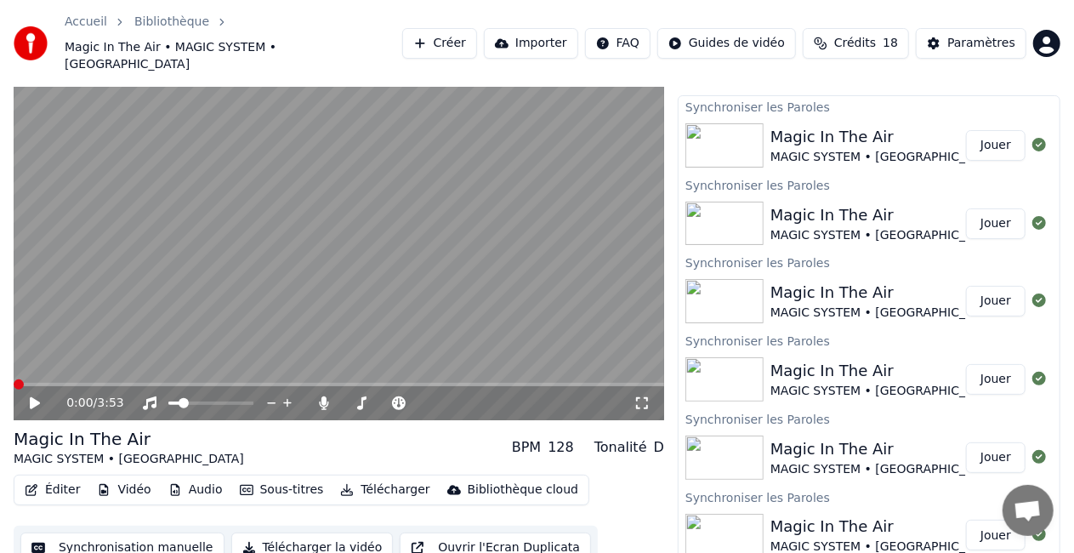
click at [14, 379] on span at bounding box center [19, 384] width 10 height 10
